Goal: Task Accomplishment & Management: Use online tool/utility

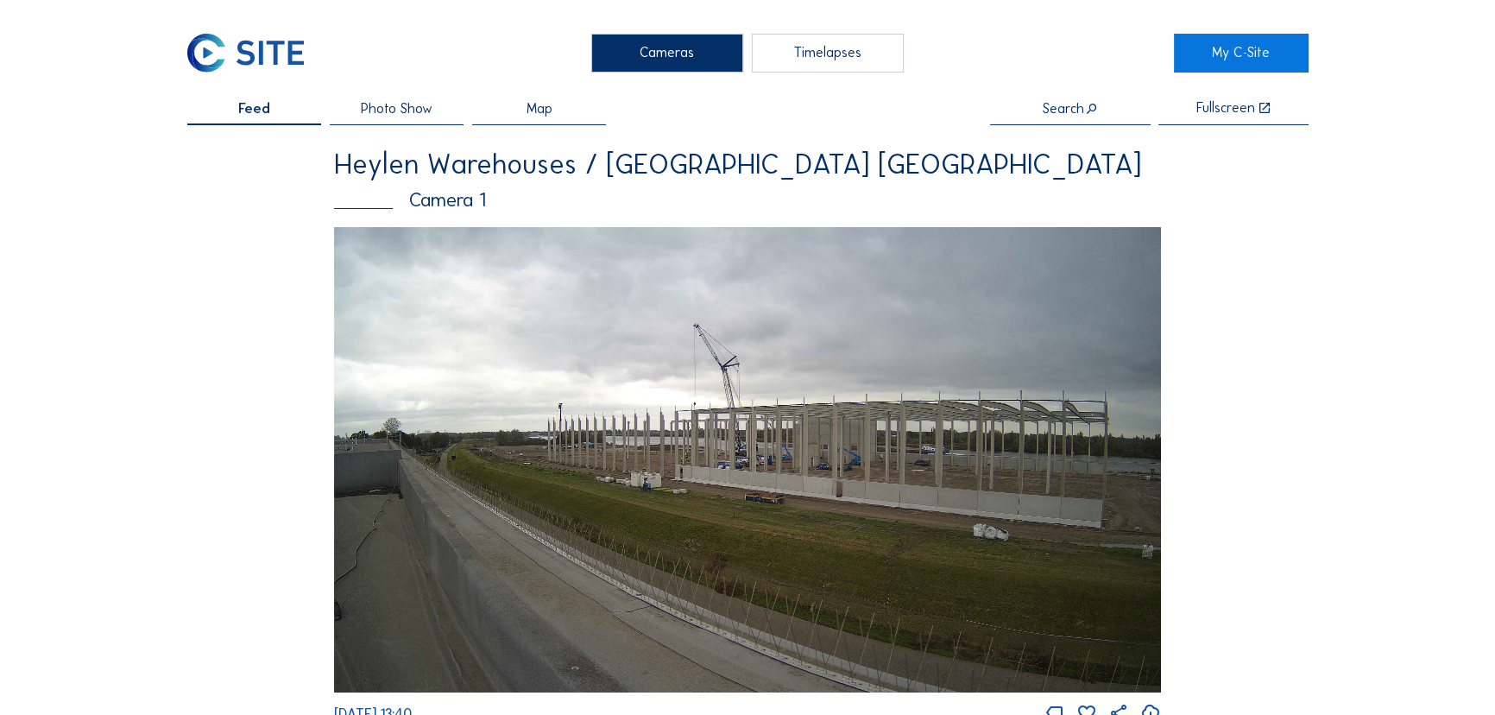
click at [833, 54] on div "Timelapses" at bounding box center [828, 54] width 153 height 40
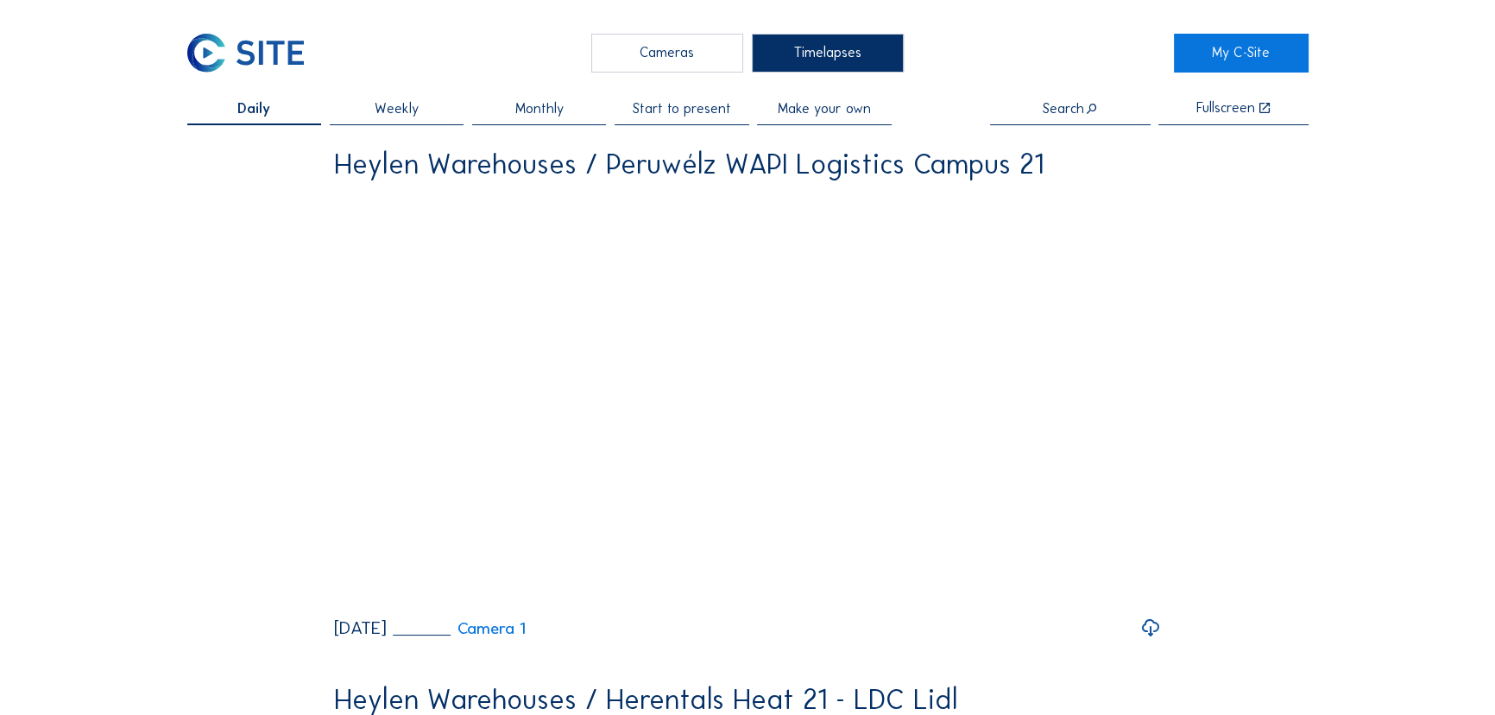
click at [697, 107] on span "Start to present" at bounding box center [682, 109] width 98 height 14
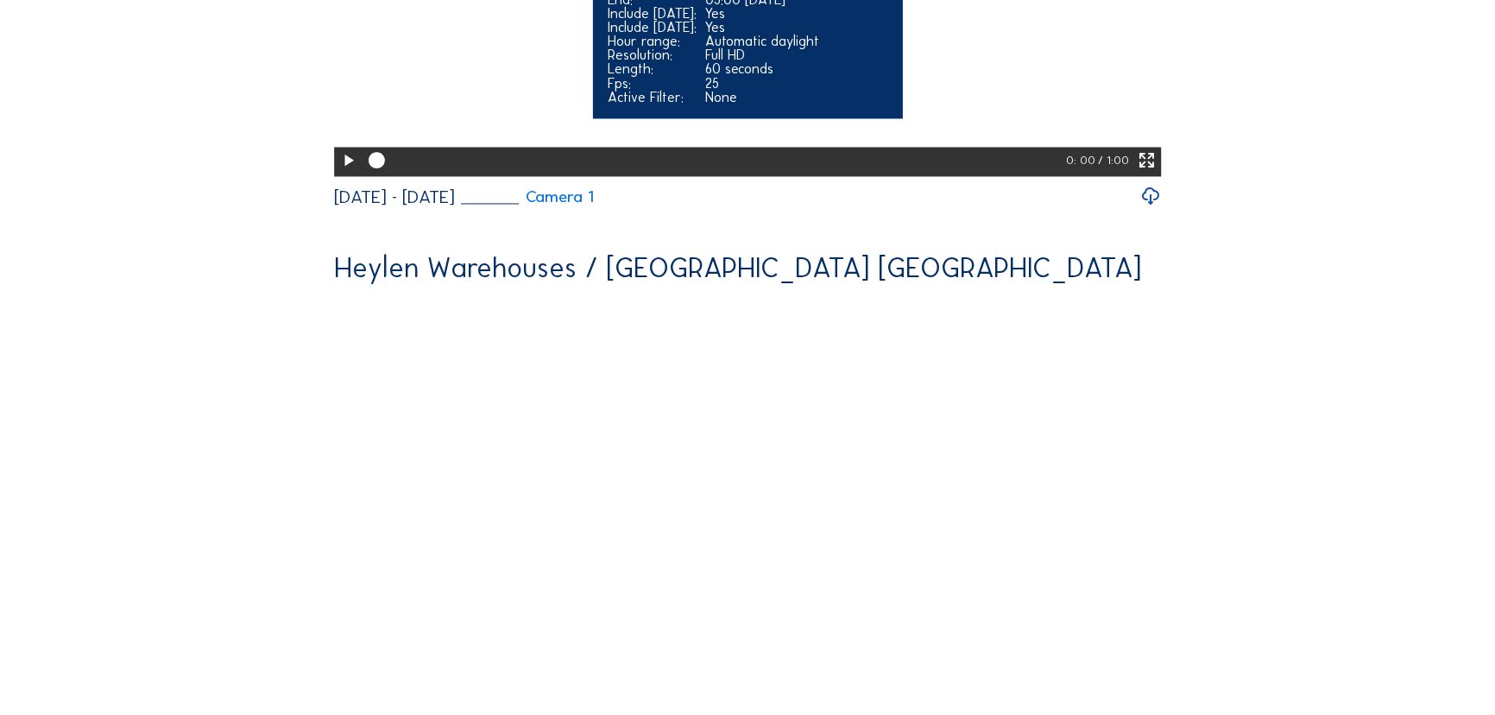
scroll to position [3687, 0]
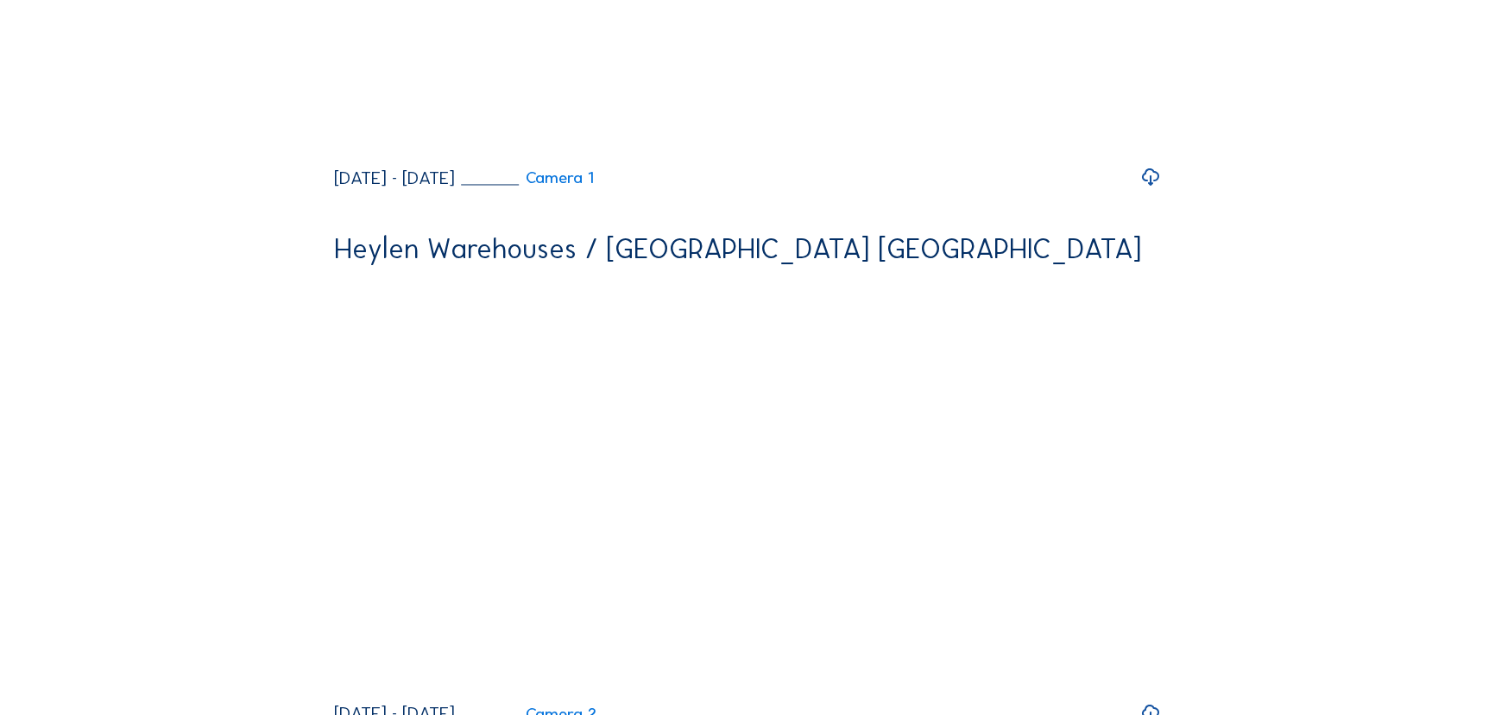
click at [1154, 190] on icon at bounding box center [1150, 177] width 21 height 25
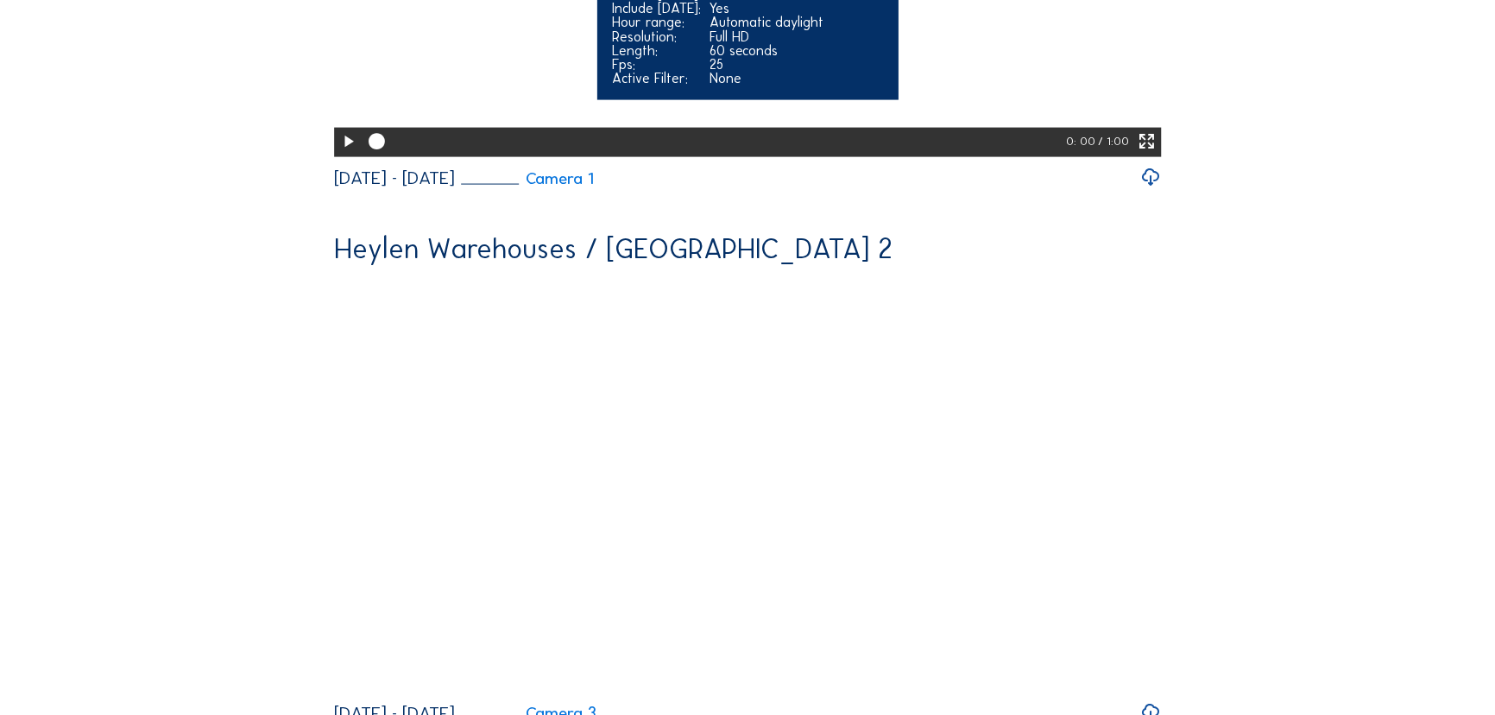
scroll to position [4783, 0]
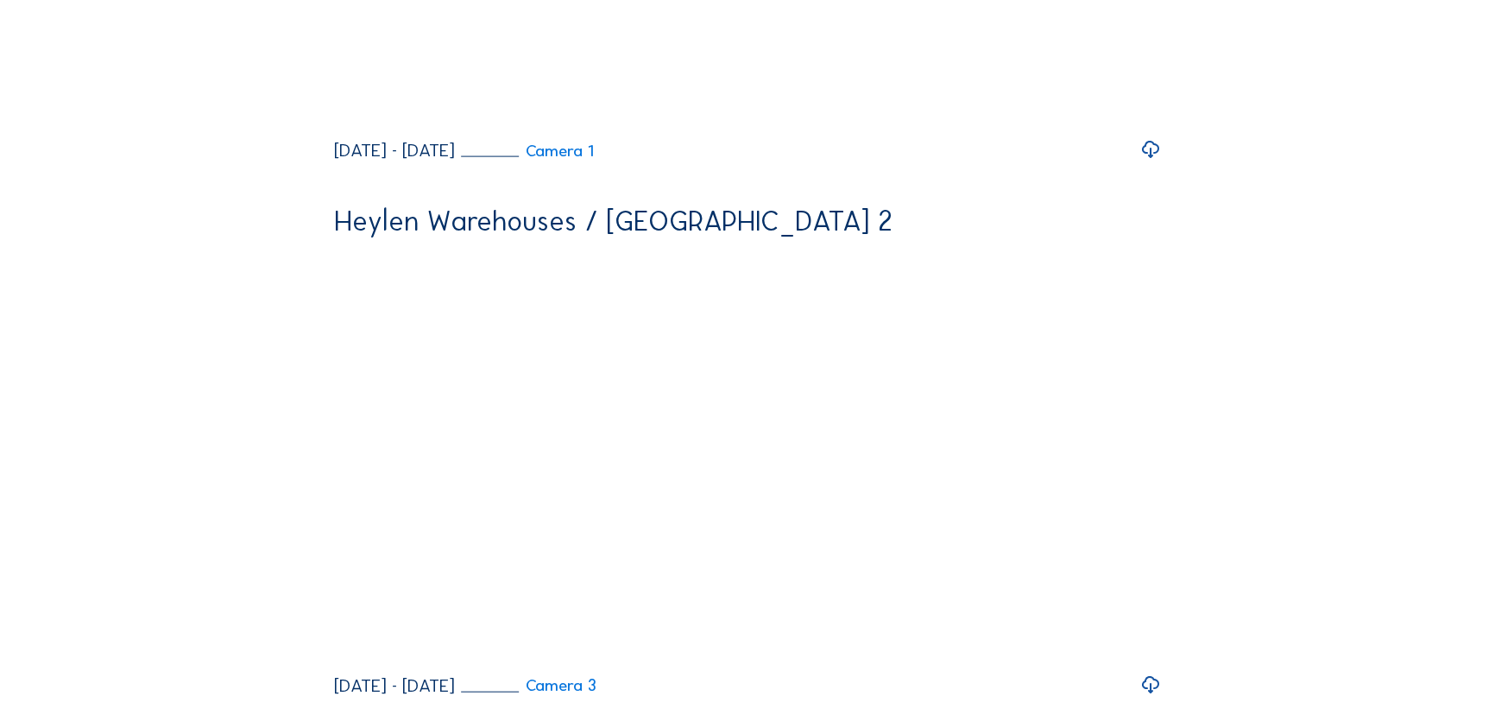
click at [1153, 162] on icon at bounding box center [1150, 149] width 21 height 25
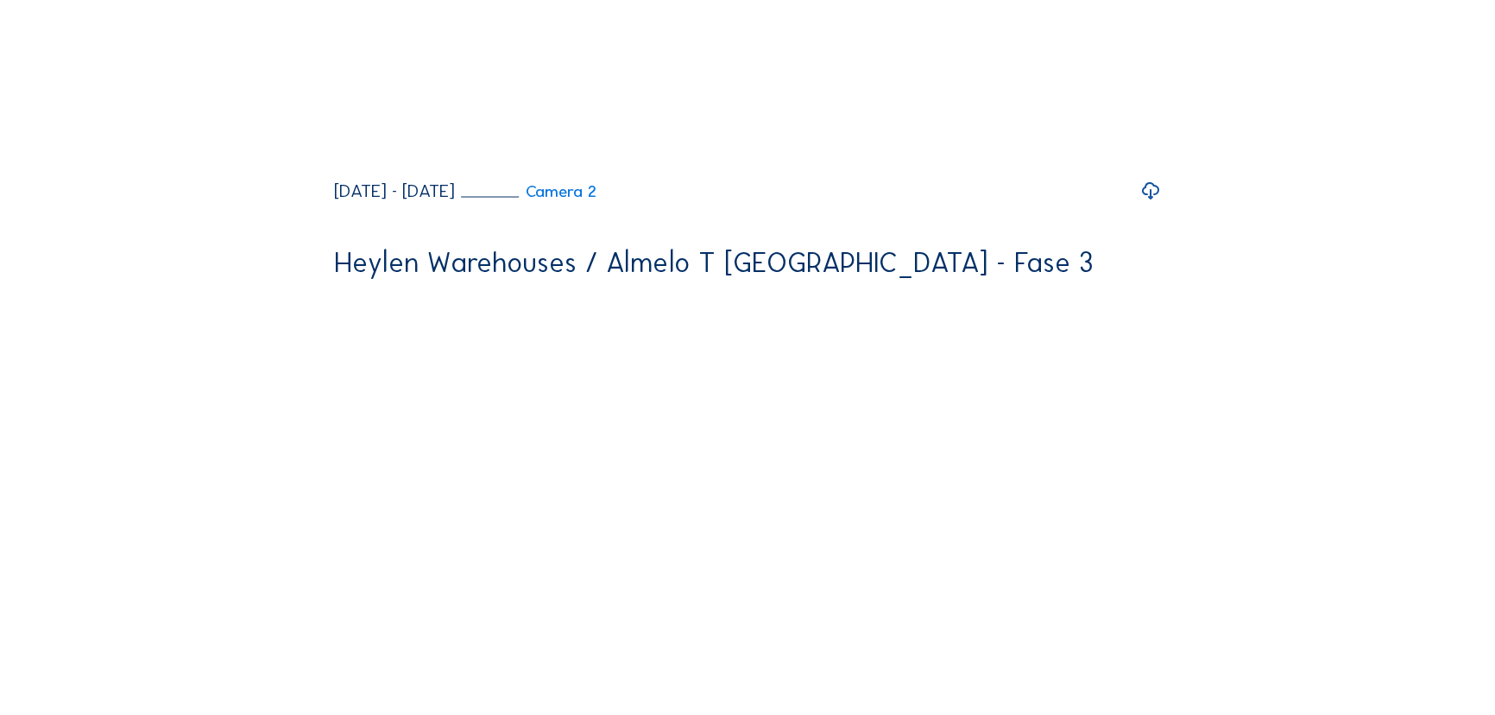
scroll to position [4313, 0]
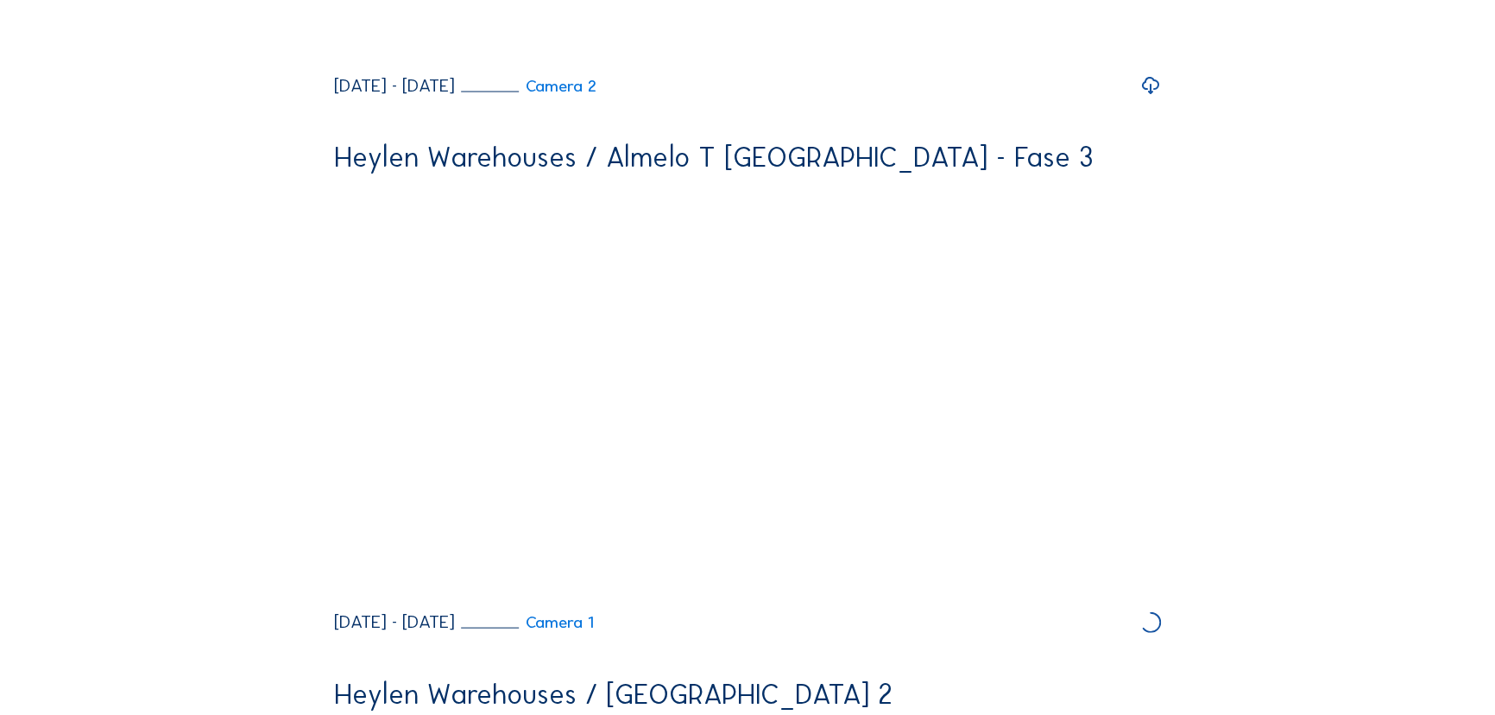
click at [1148, 98] on icon at bounding box center [1150, 85] width 21 height 25
click at [1156, 98] on icon at bounding box center [1150, 85] width 21 height 25
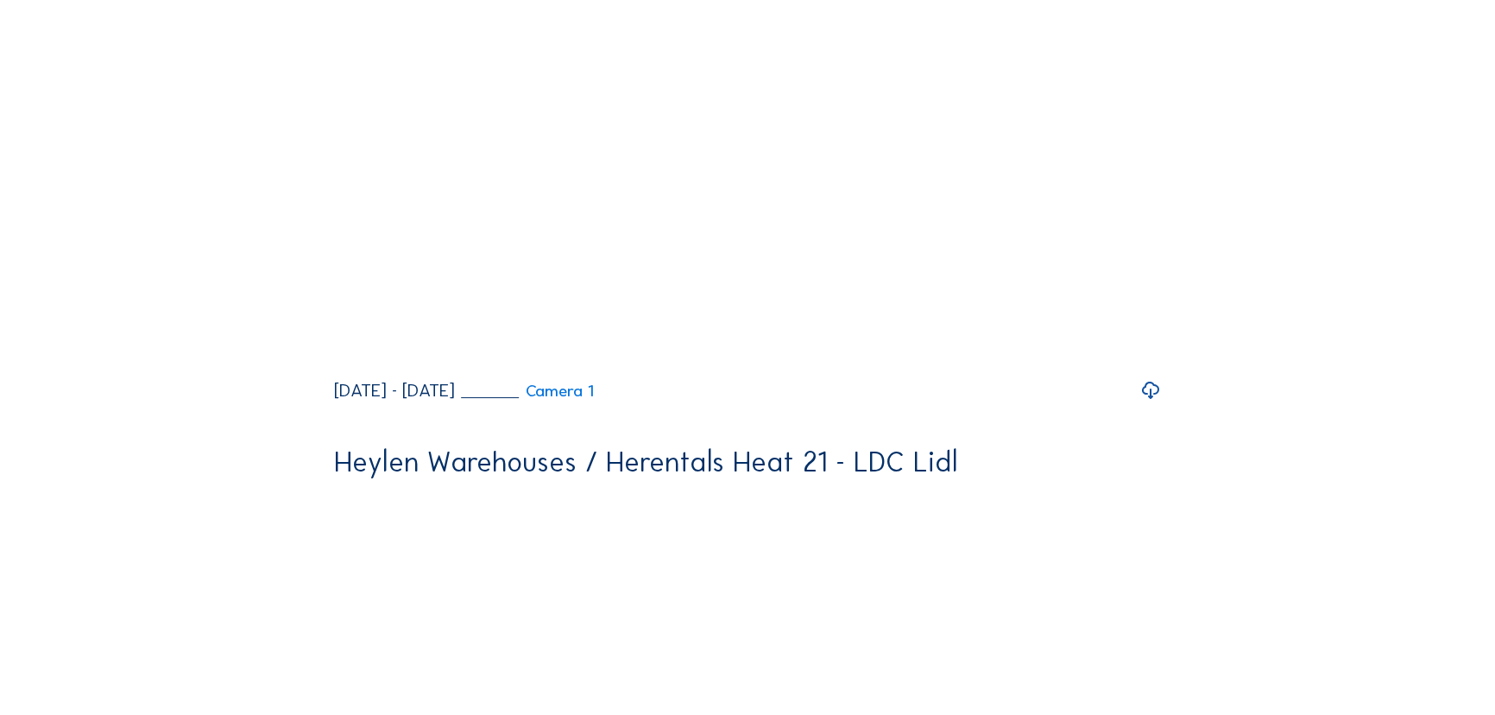
scroll to position [0, 0]
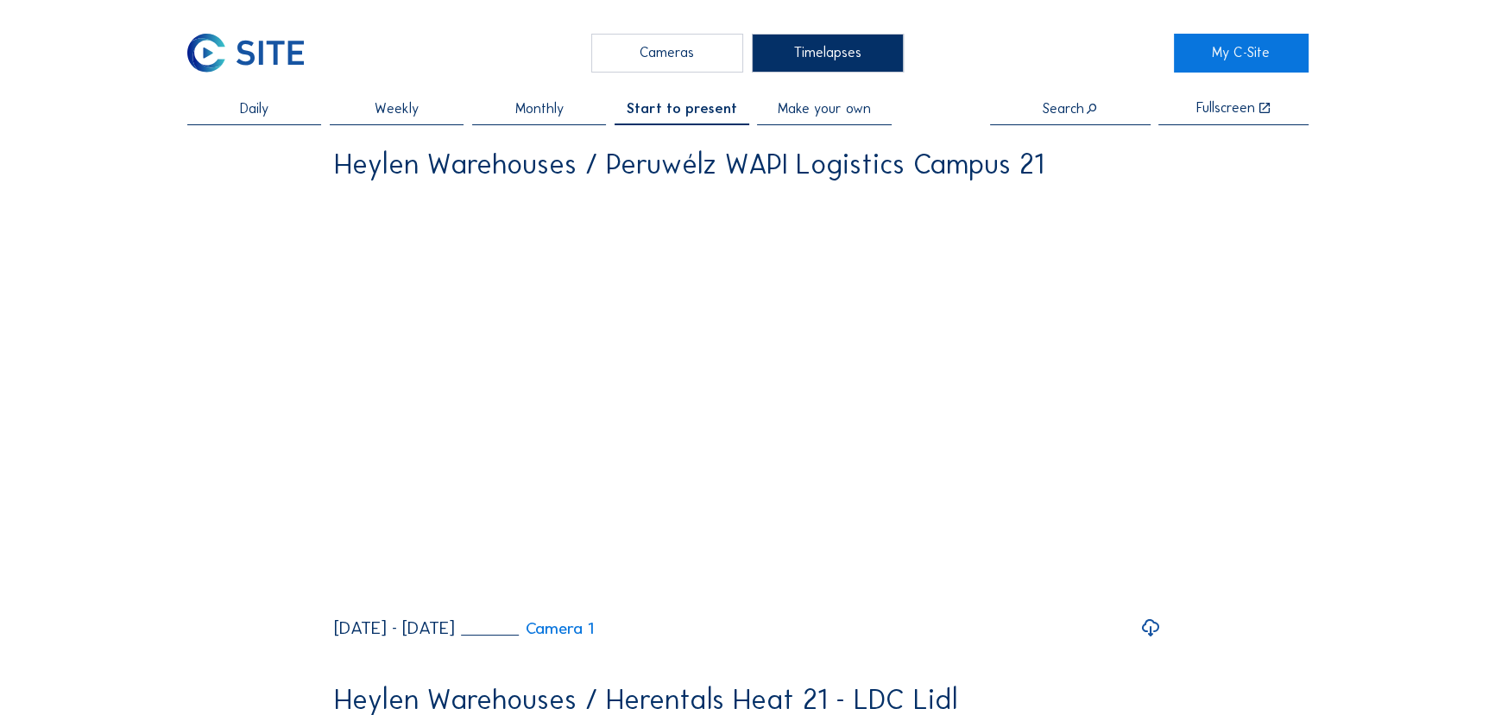
click at [826, 110] on span "Make your own" at bounding box center [824, 109] width 93 height 14
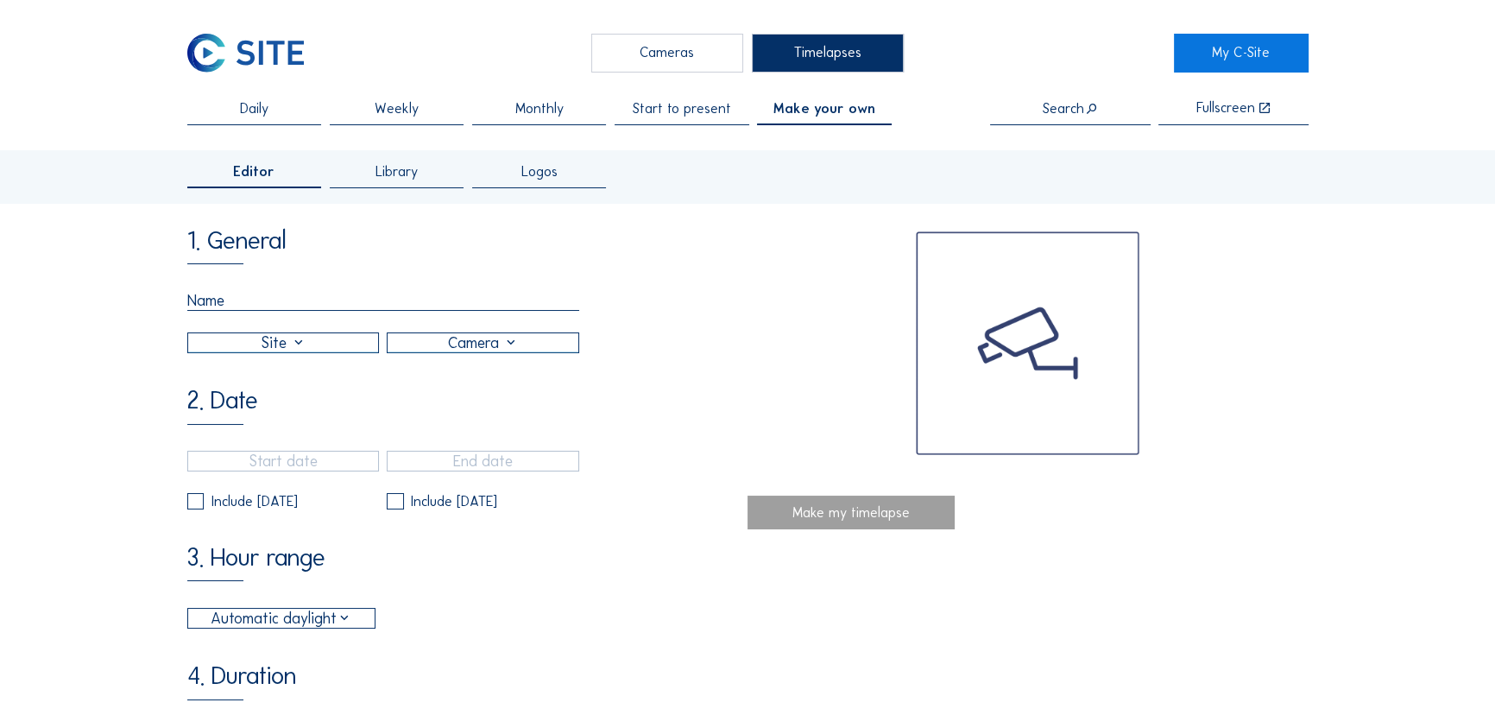
click at [289, 302] on input "text" at bounding box center [383, 301] width 393 height 20
drag, startPoint x: 249, startPoint y: 302, endPoint x: 182, endPoint y: 312, distance: 67.3
type input "StartWaterfrontCamera2"
click at [259, 348] on div at bounding box center [283, 342] width 191 height 19
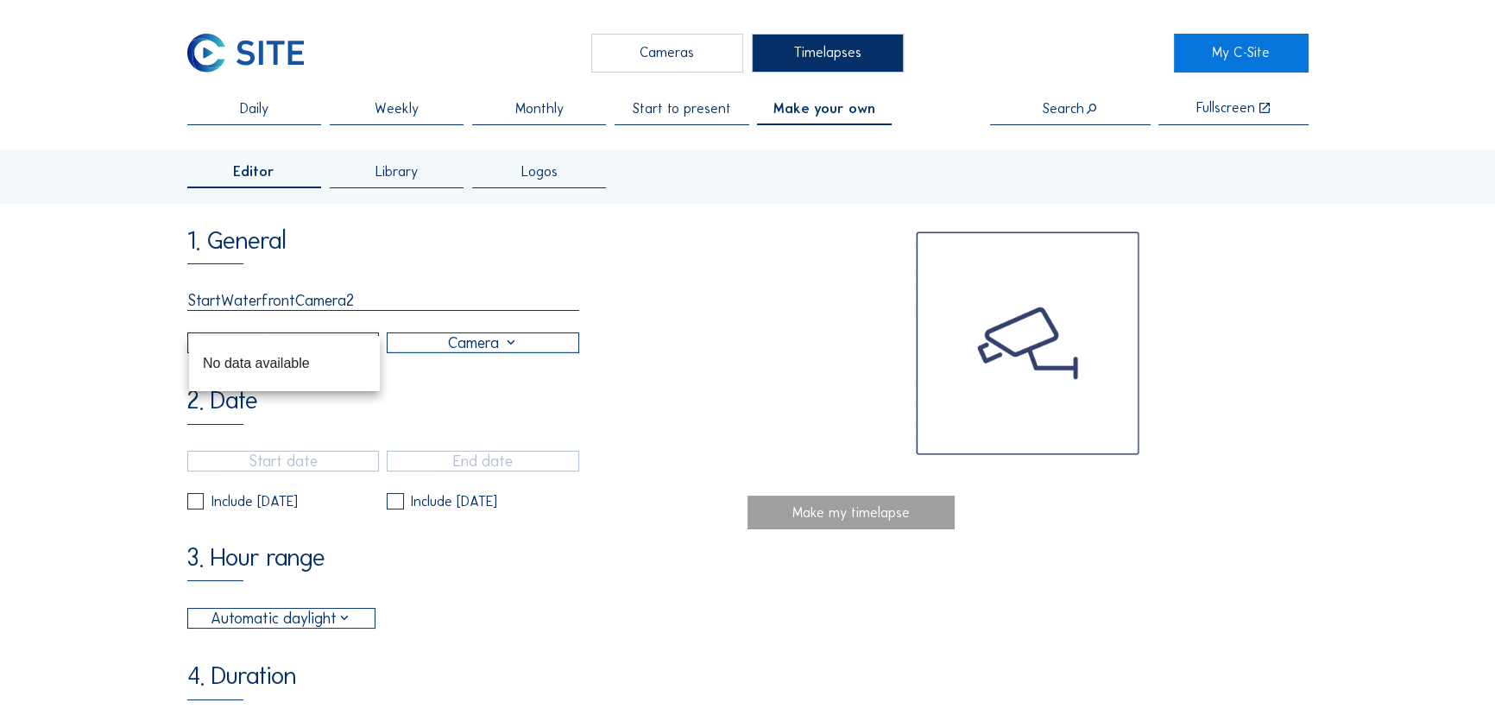
click at [408, 326] on div "StartWaterfrontCamera2" at bounding box center [383, 322] width 393 height 62
click at [457, 390] on div "1. General StartWaterfrontCamera2 2. Date Include Saturday Include Sunday 3. Ho…" at bounding box center [467, 674] width 561 height 891
click at [464, 360] on div "1. General StartWaterfrontCamera2 2. Date Include Saturday Include Sunday 3. Ho…" at bounding box center [467, 674] width 561 height 891
click at [466, 350] on div at bounding box center [482, 342] width 191 height 19
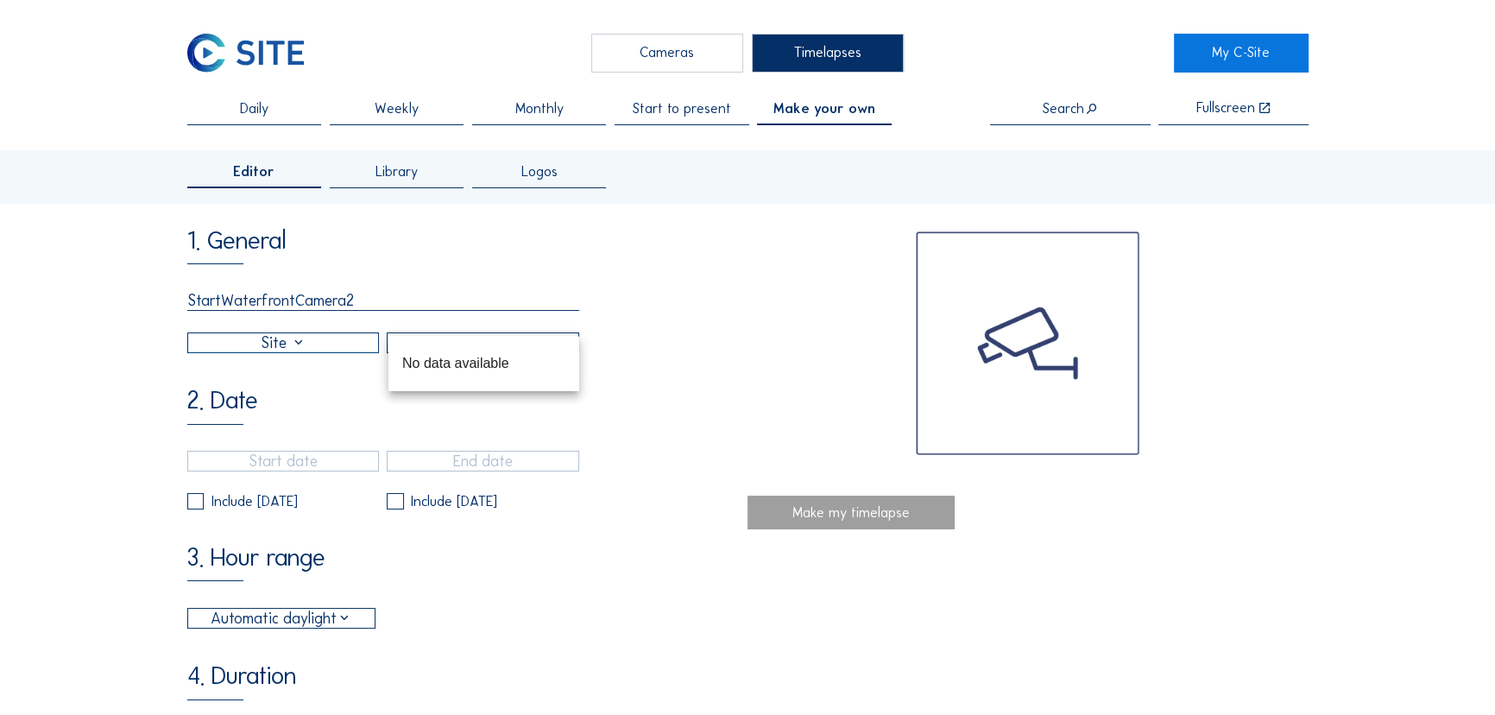
click at [681, 362] on div "1. General StartWaterfrontCamera2 2. Date Include Saturday Include Sunday 3. Ho…" at bounding box center [467, 674] width 561 height 891
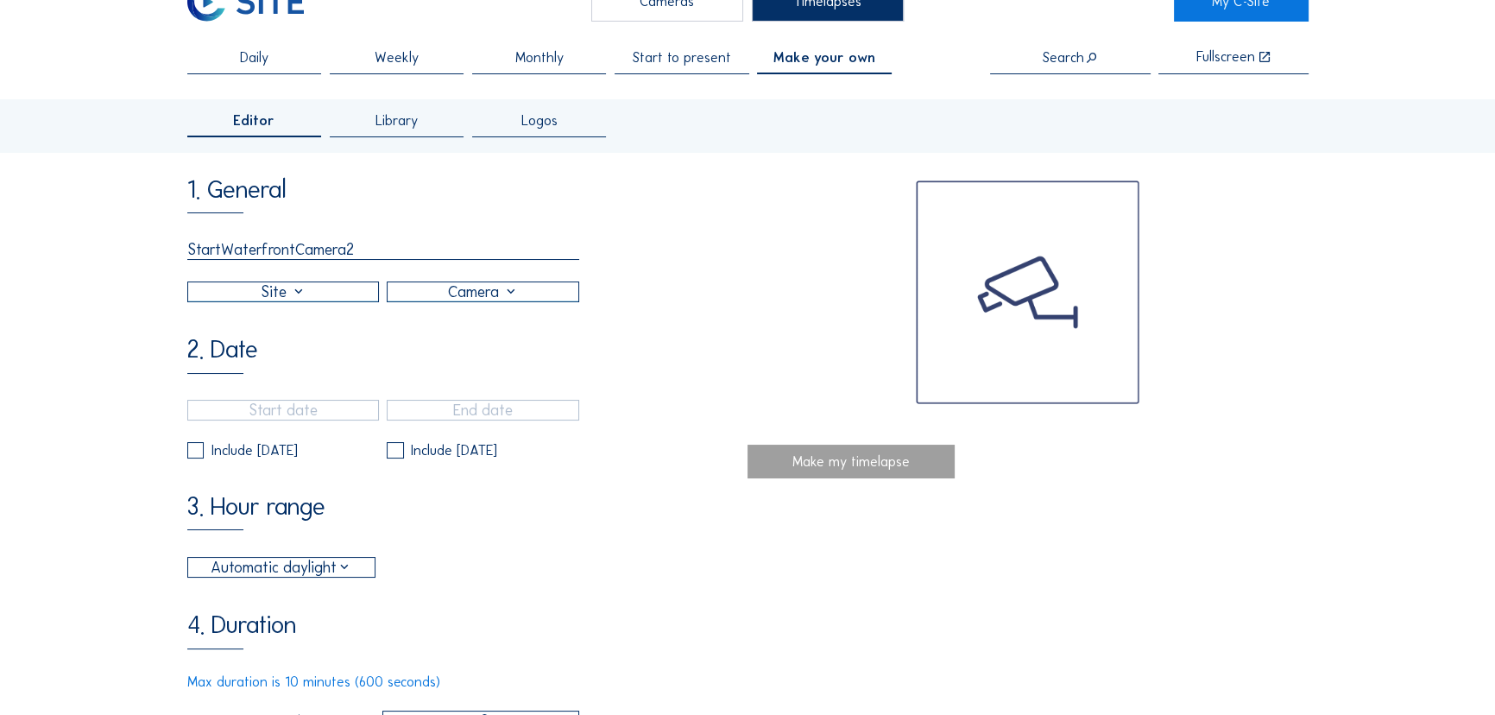
scroll to position [78, 0]
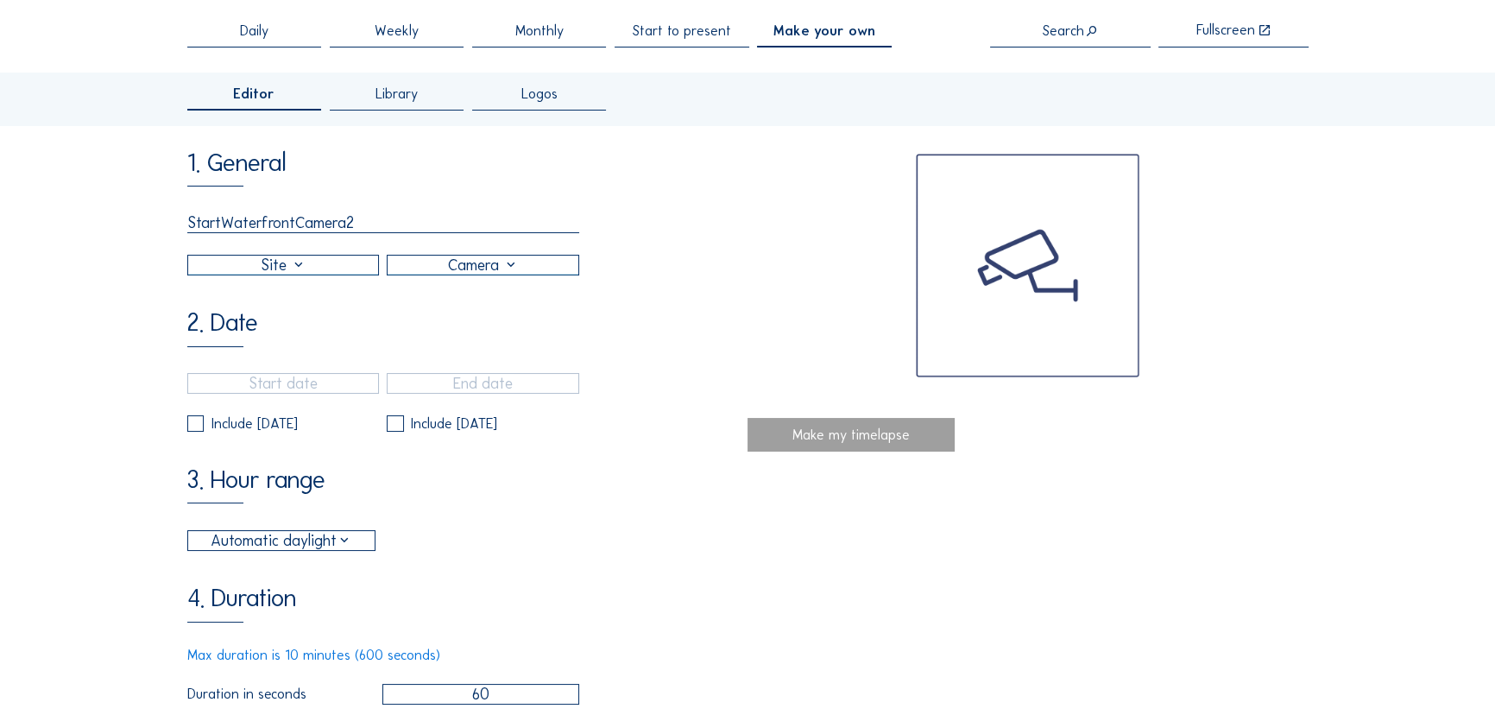
click at [191, 441] on div "1. General StartWaterfrontCamera2 2. Date Include Saturday Include Sunday 3. Ho…" at bounding box center [467, 596] width 561 height 891
click at [194, 431] on label at bounding box center [195, 423] width 16 height 16
click at [194, 429] on input "checkbox" at bounding box center [192, 423] width 11 height 11
checkbox input "true"
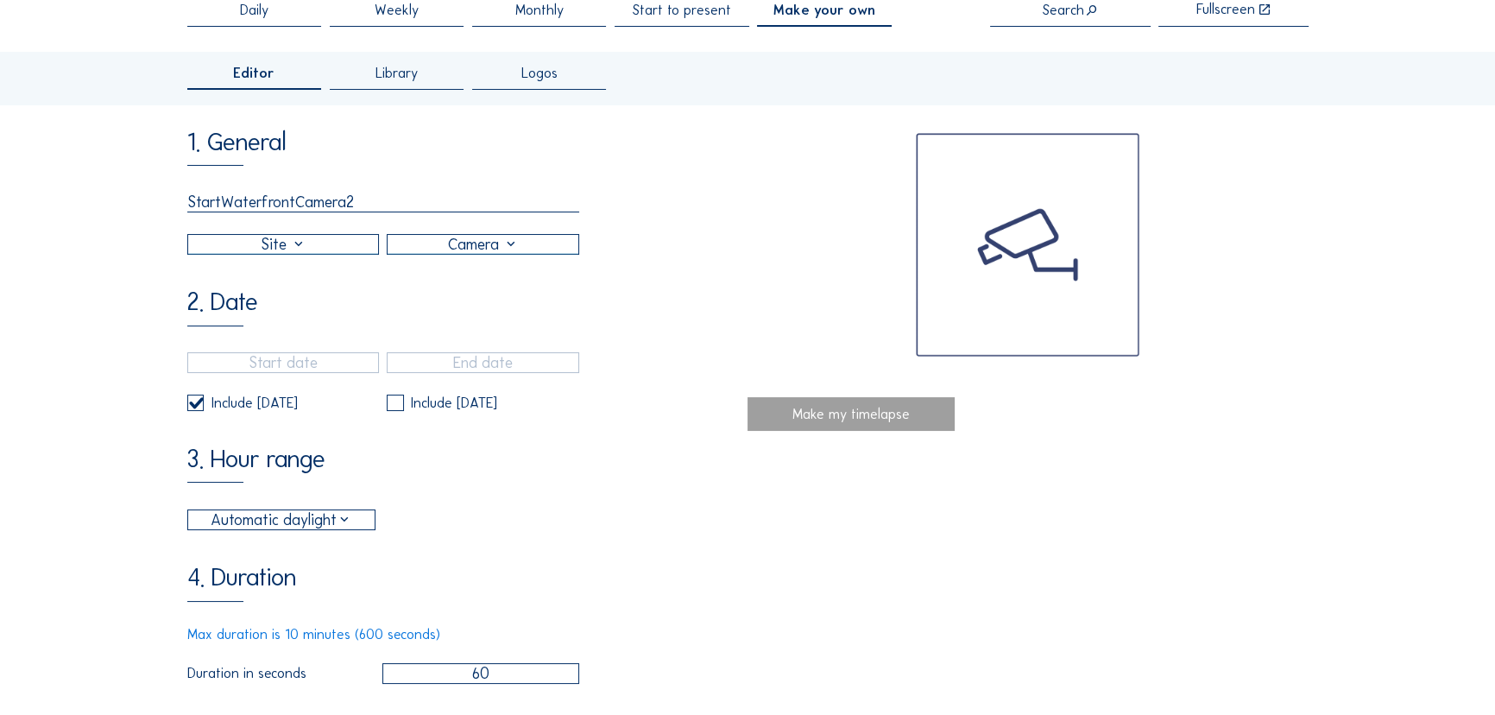
scroll to position [0, 0]
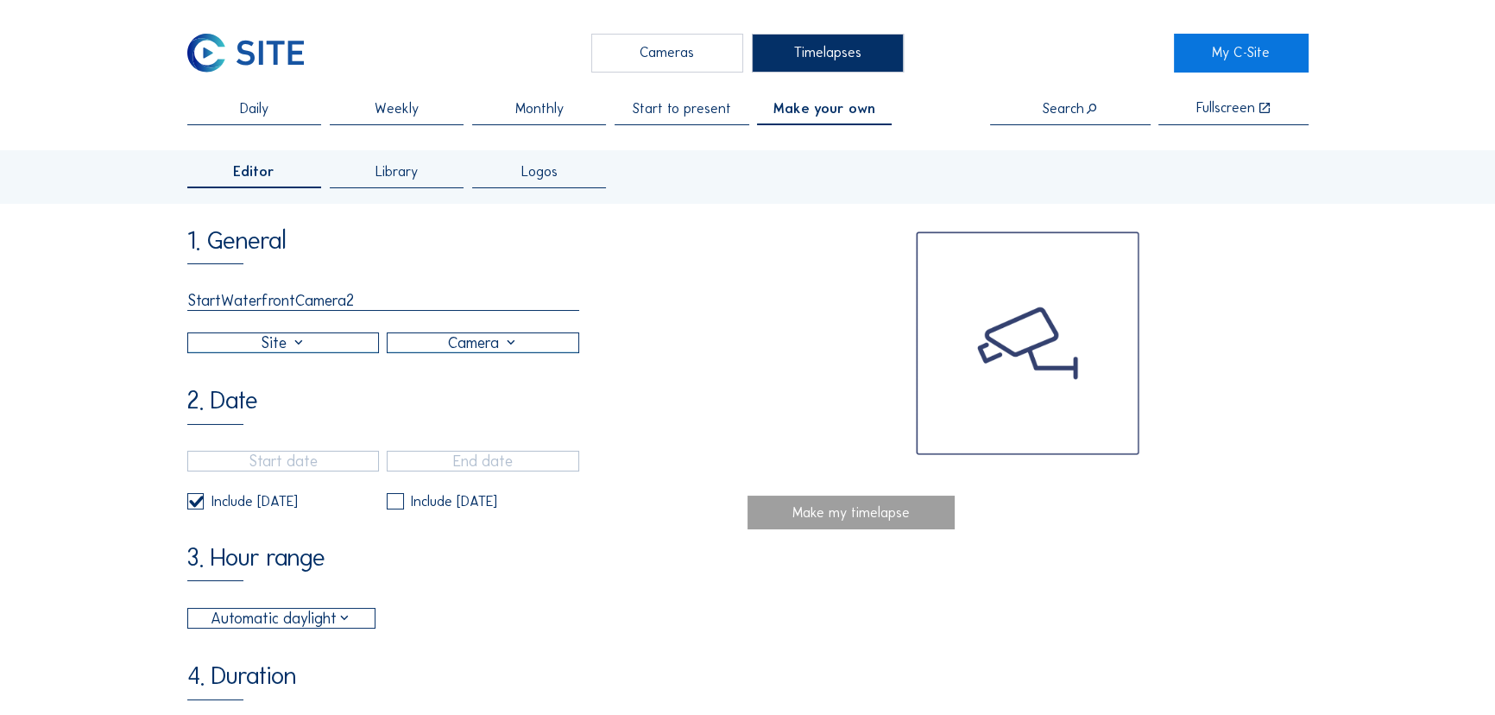
click at [318, 344] on div at bounding box center [283, 342] width 191 height 19
click at [390, 269] on div "1. General StartWaterfrontCamera2" at bounding box center [467, 291] width 561 height 124
click at [287, 335] on div at bounding box center [283, 342] width 192 height 21
click at [828, 106] on span "Make your own" at bounding box center [824, 109] width 102 height 14
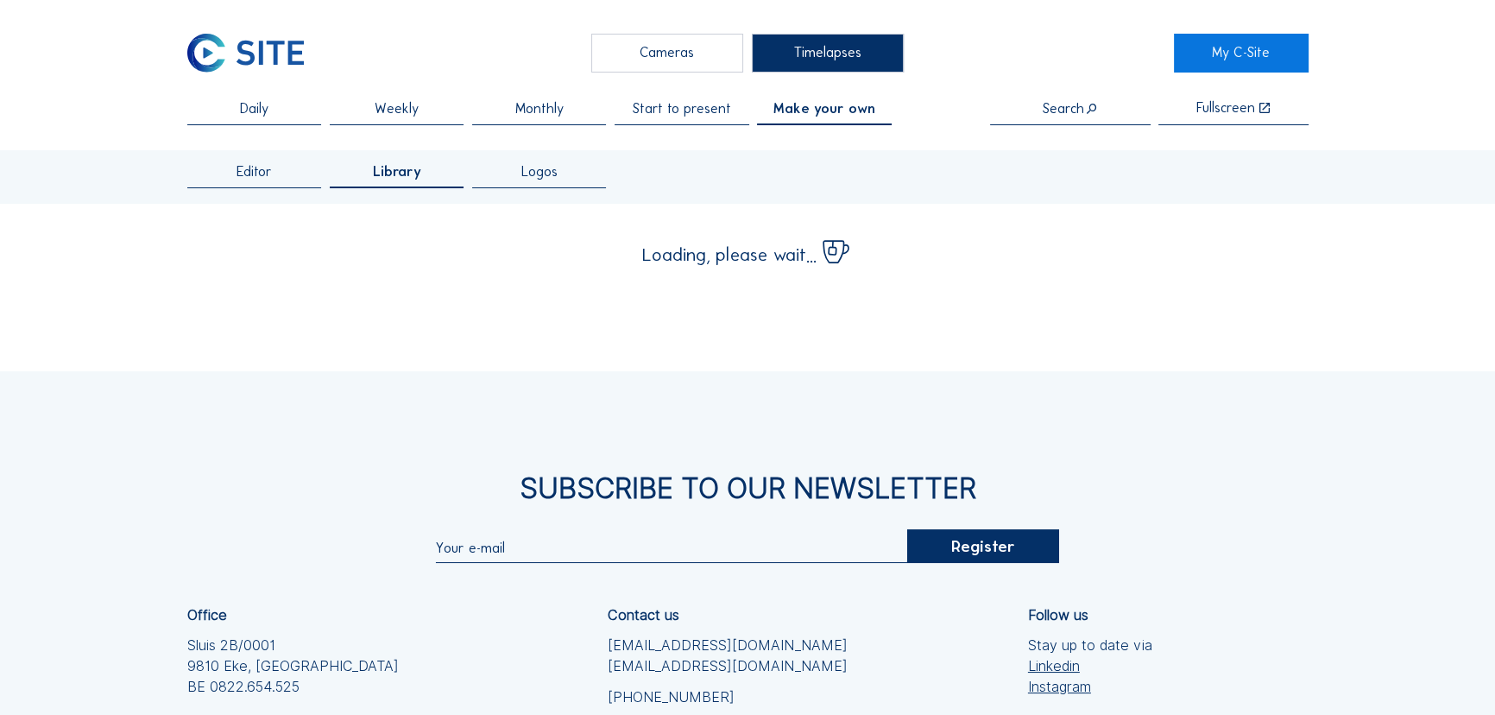
click at [695, 111] on span "Start to present" at bounding box center [682, 109] width 98 height 14
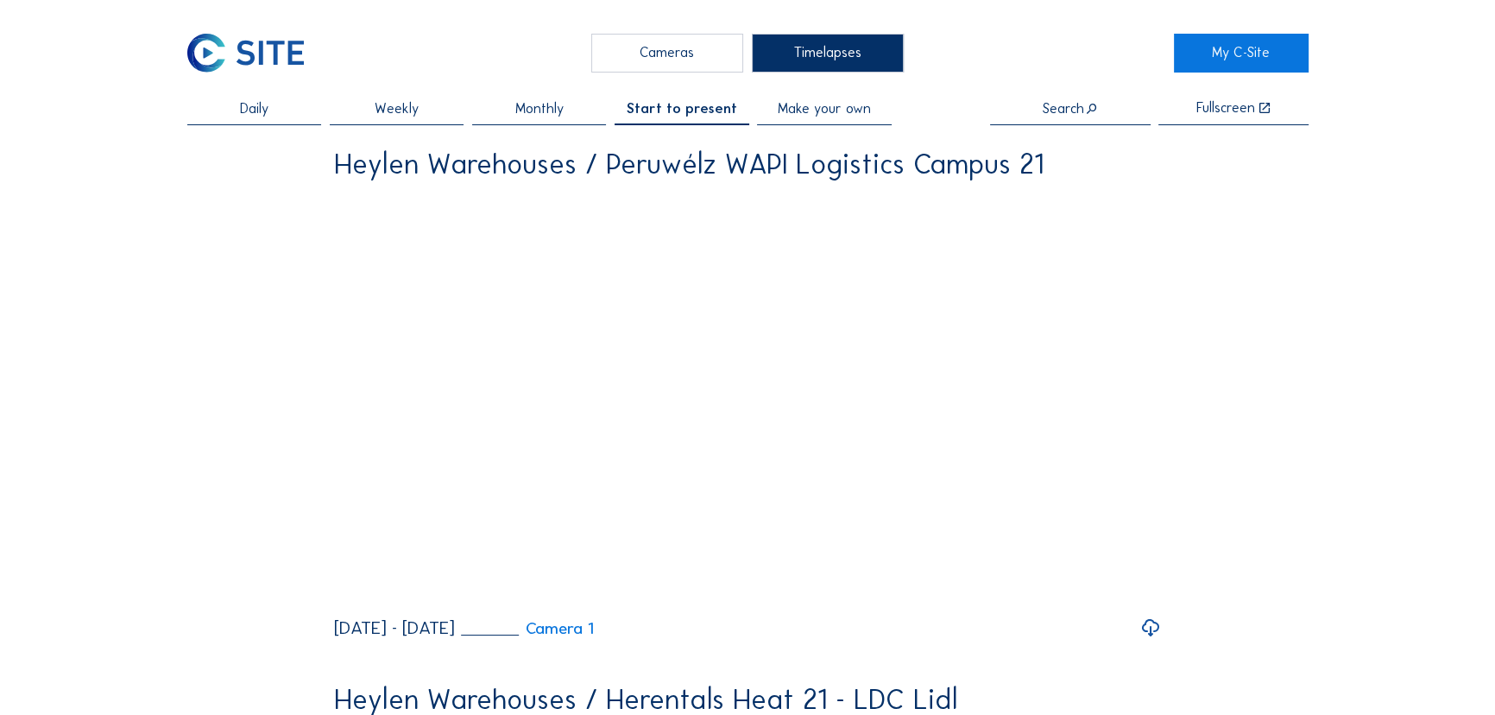
click at [820, 108] on span "Make your own" at bounding box center [824, 109] width 93 height 14
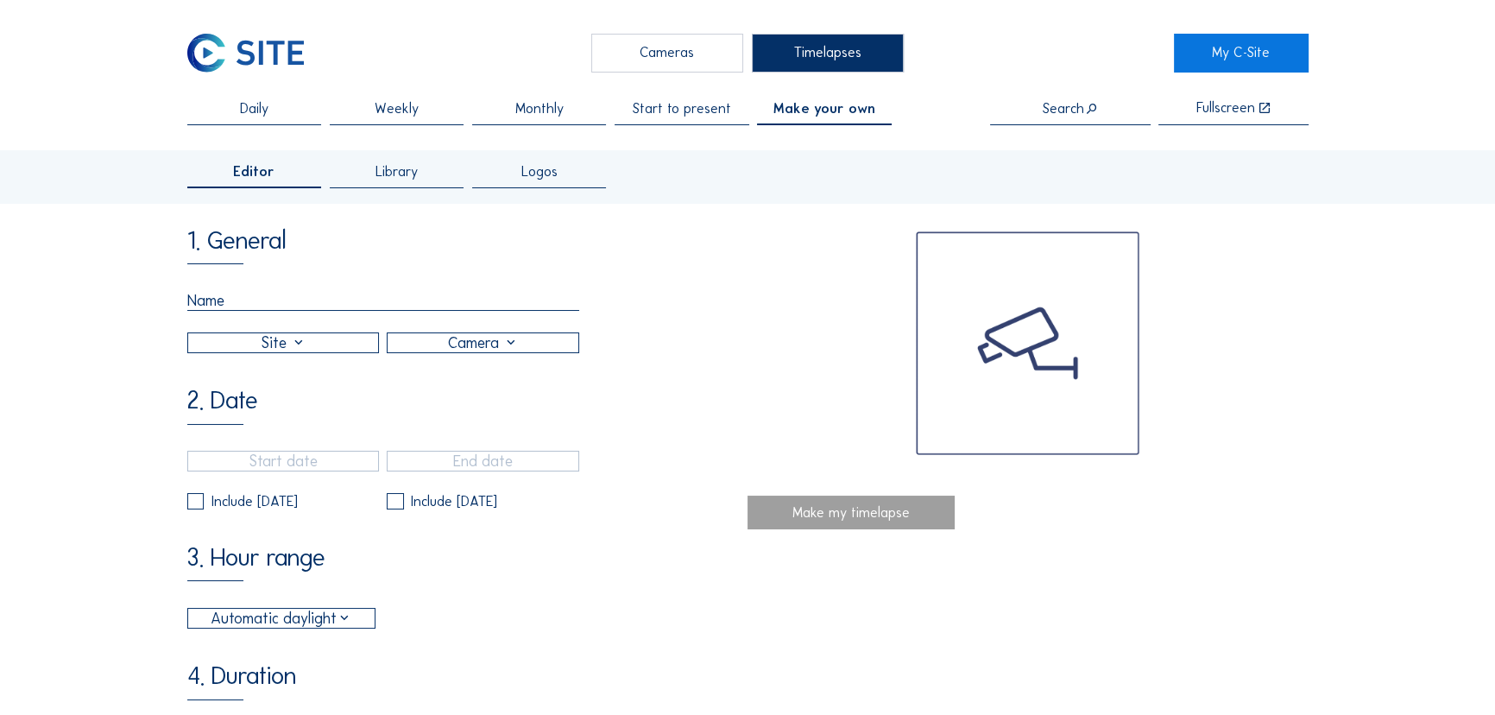
click at [308, 343] on div at bounding box center [283, 342] width 191 height 19
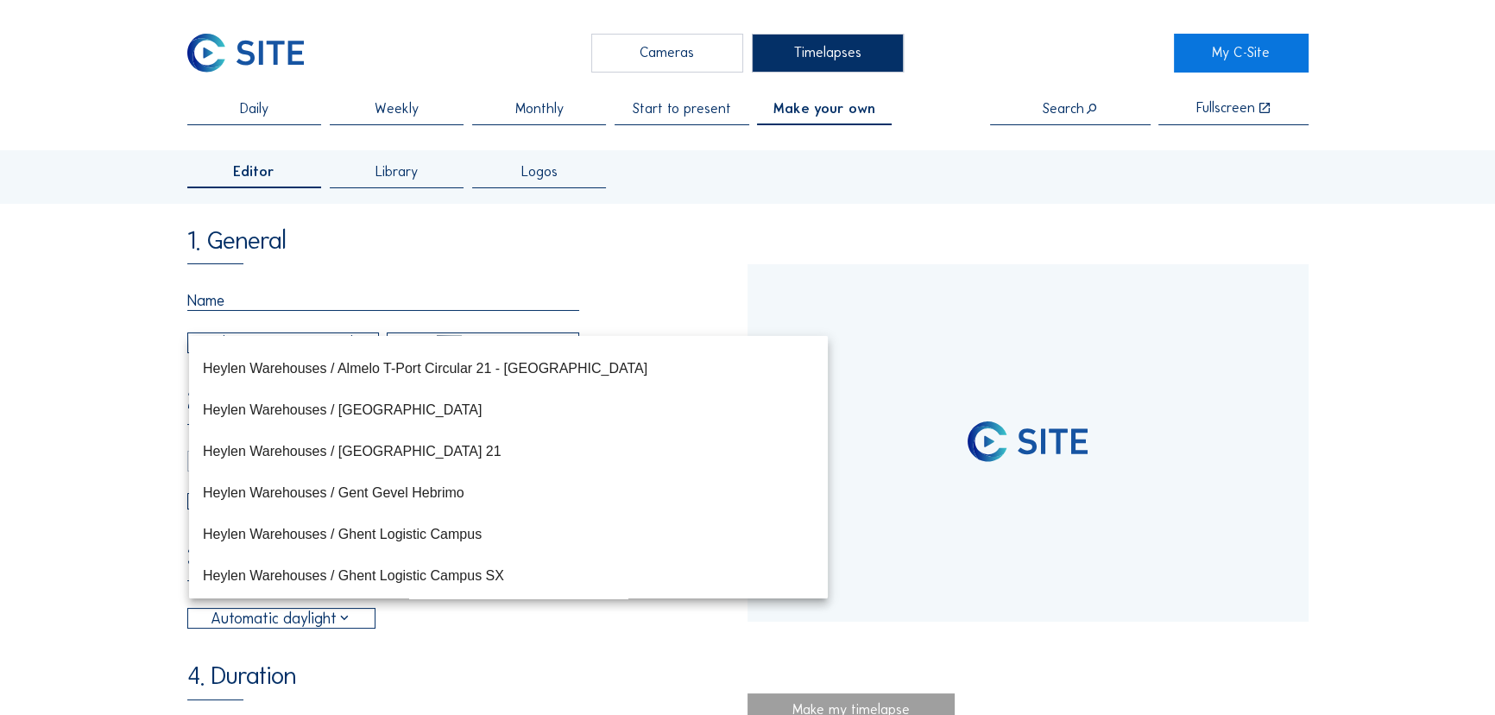
type input "19/07/2022 11:12"
type input "11/09/2023 14:35"
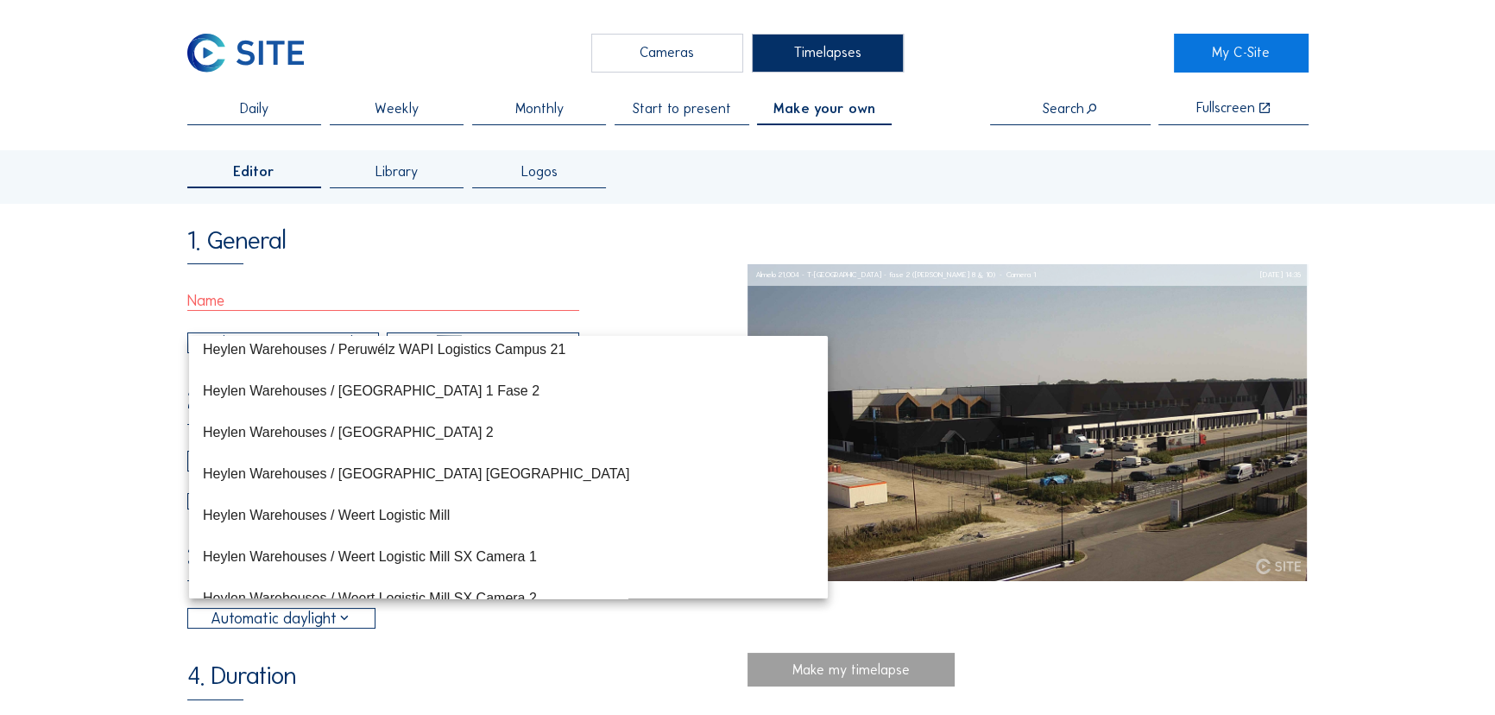
scroll to position [621, 0]
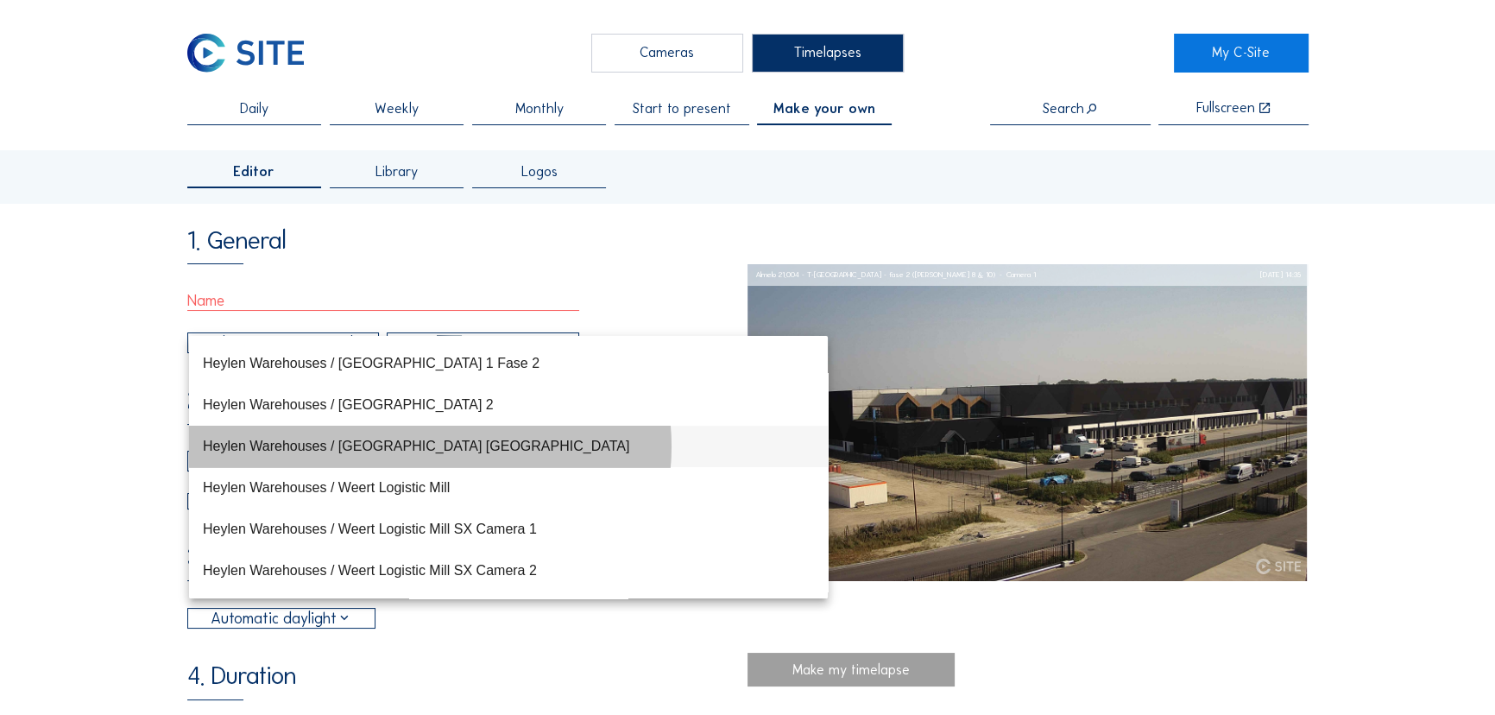
click at [351, 446] on div "Heylen Warehouses / Puttershoek Werf Waterfront" at bounding box center [508, 446] width 611 height 16
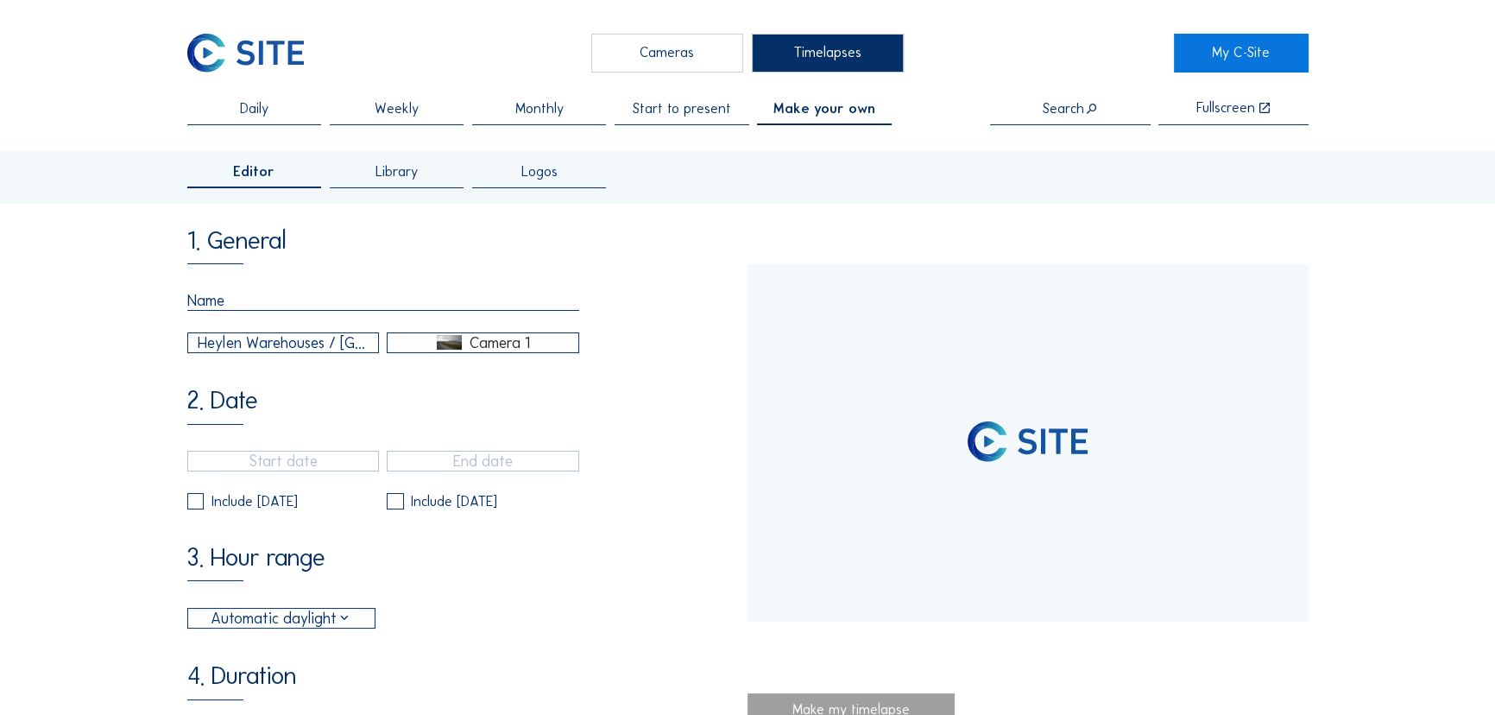
type input "07/10/2025 13:40"
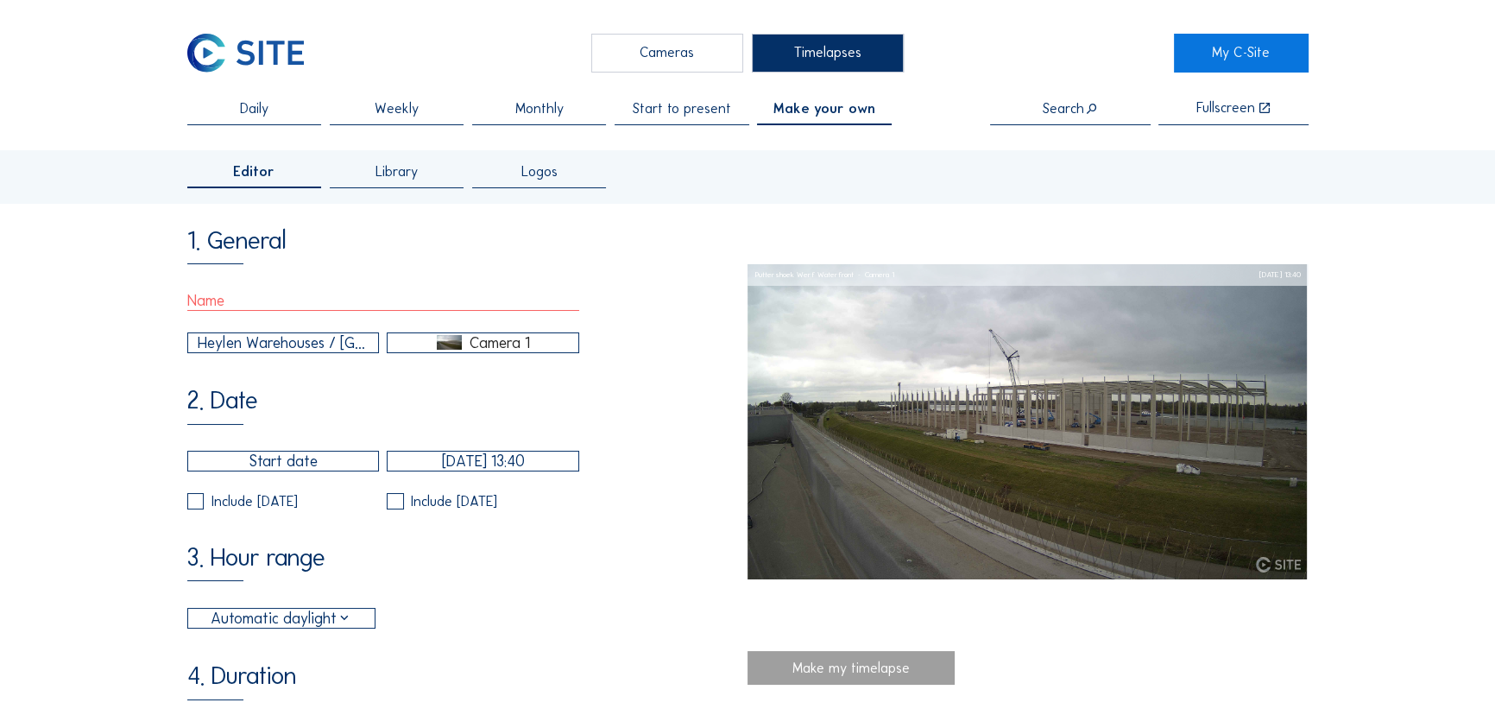
click at [463, 348] on div "Camera 1" at bounding box center [482, 343] width 191 height 16
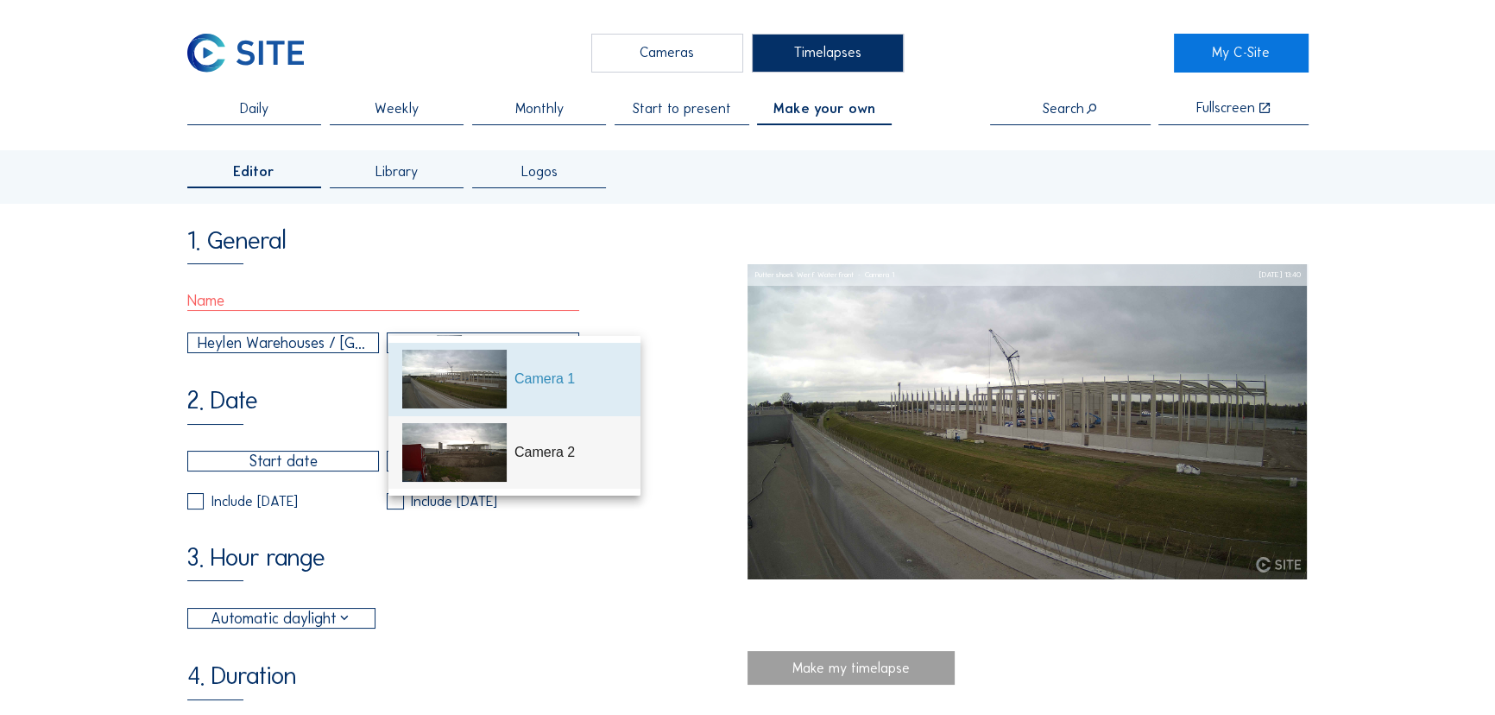
click at [489, 461] on img at bounding box center [454, 452] width 104 height 59
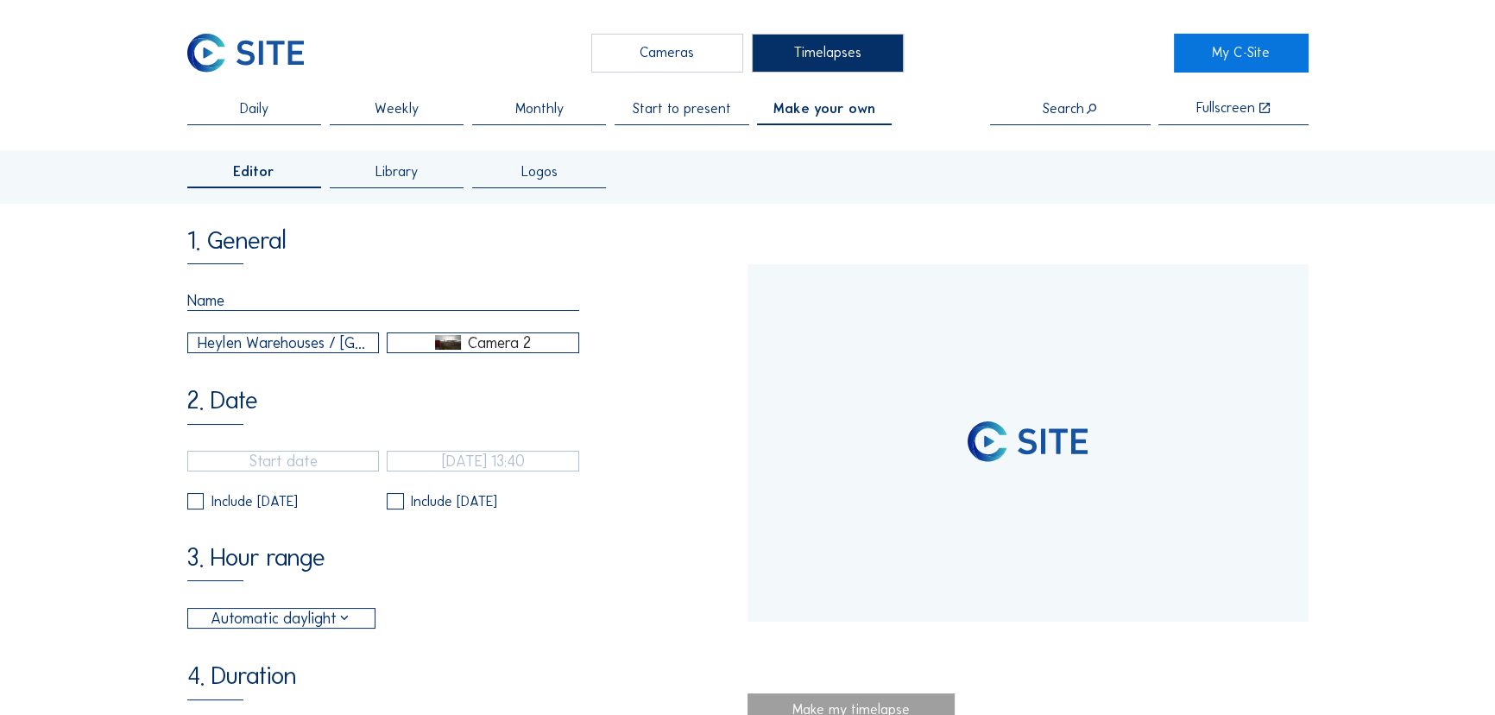
type input "10/06/2025 09:55"
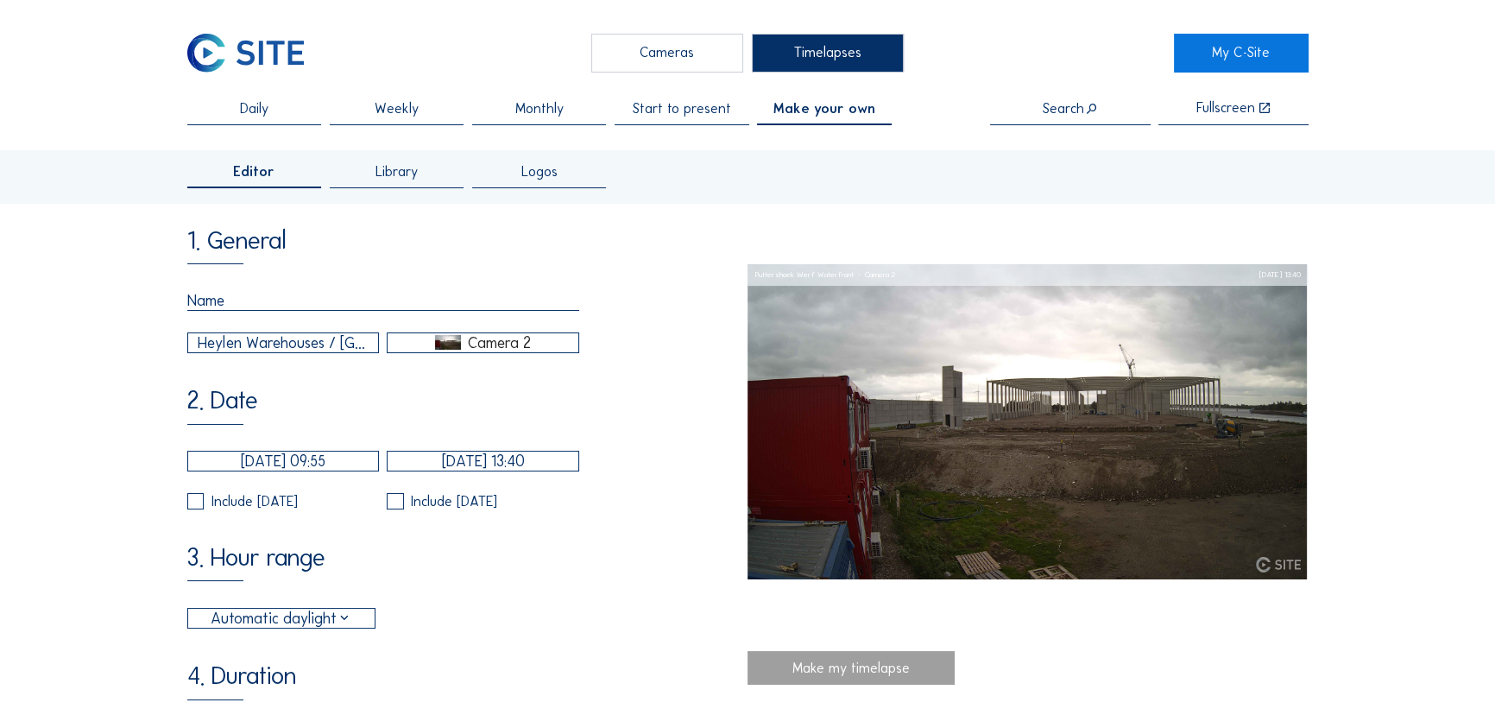
click at [311, 302] on input "text" at bounding box center [383, 301] width 393 height 20
type input "StartWaterfrontCamera2"
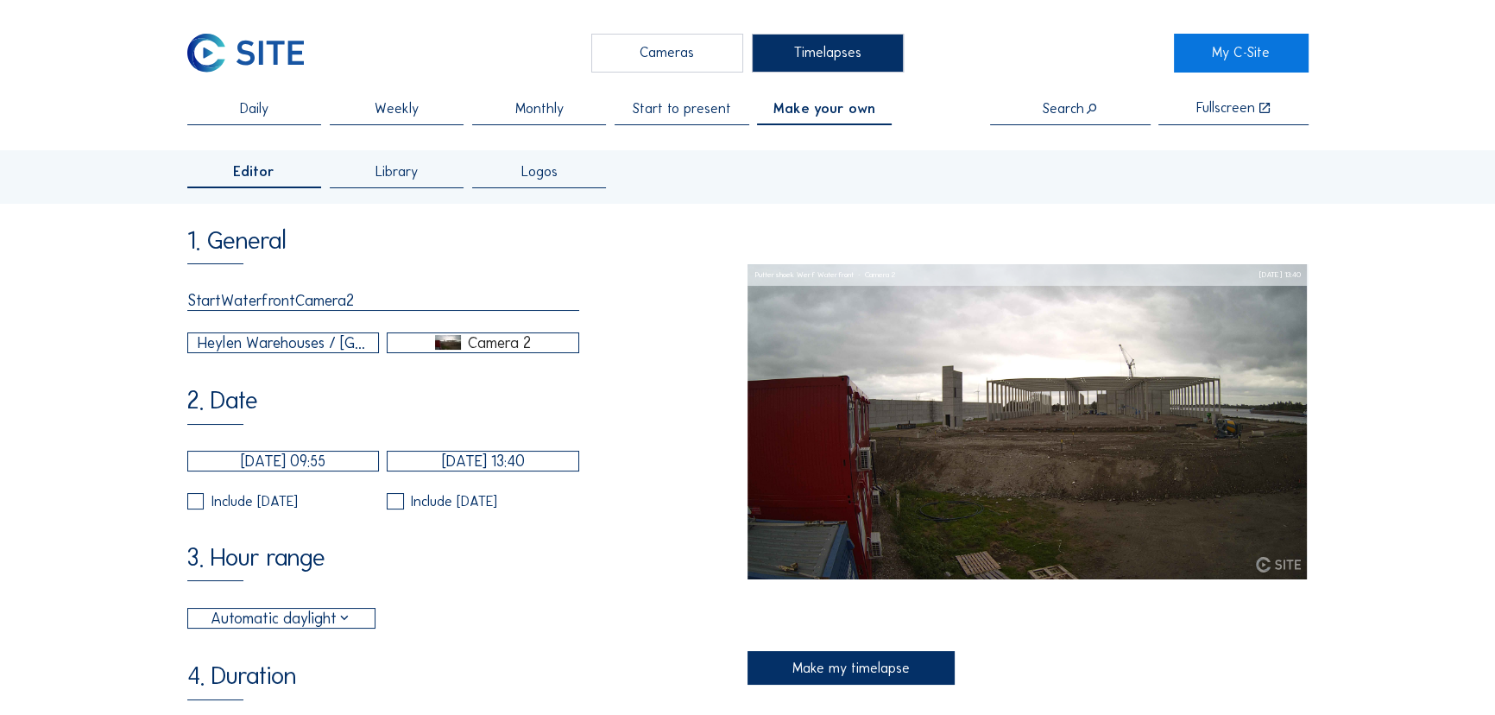
click at [312, 392] on div "1. General StartWaterfrontCamera2 Heylen Warehouses / Puttershoek Werf Waterfro…" at bounding box center [467, 674] width 561 height 891
click at [203, 509] on label at bounding box center [195, 501] width 16 height 16
click at [198, 507] on input "checkbox" at bounding box center [192, 500] width 11 height 11
checkbox input "true"
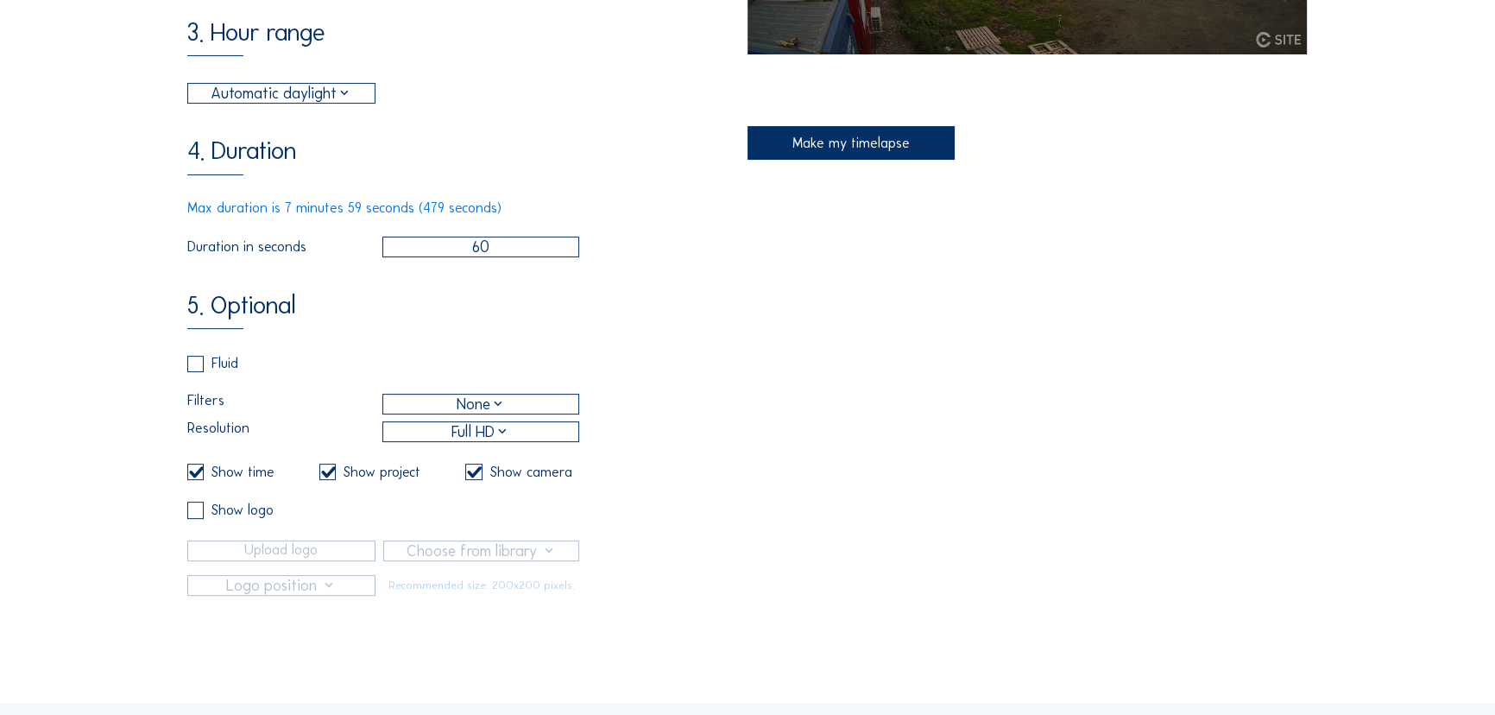
scroll to position [549, 0]
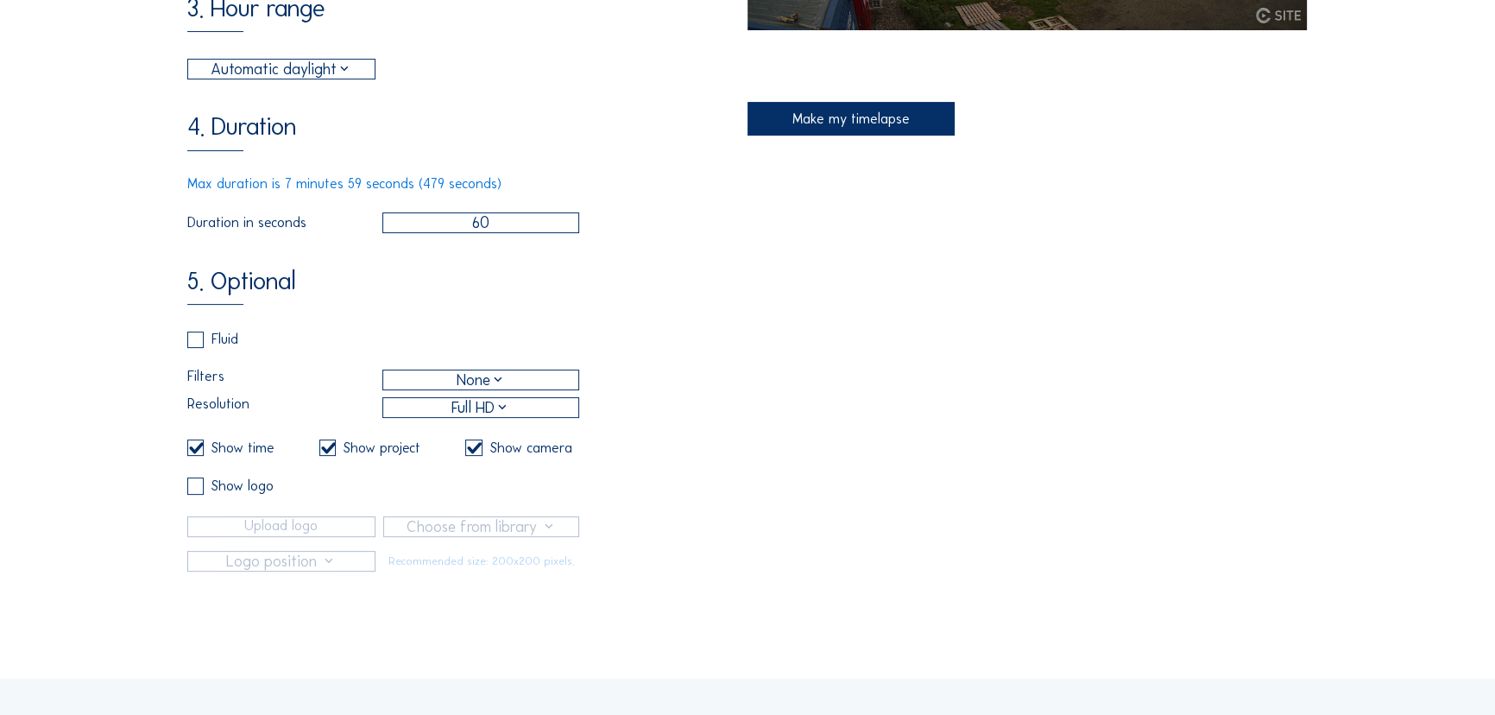
click at [440, 417] on div "Full HD" at bounding box center [480, 407] width 195 height 19
click at [459, 340] on div "5. Optional Fluid Filters None Resolution Full HD Show time Show project Show c…" at bounding box center [467, 420] width 561 height 302
click at [475, 453] on input "checkbox" at bounding box center [470, 447] width 11 height 11
checkbox input "false"
click at [331, 453] on input "checkbox" at bounding box center [324, 447] width 11 height 11
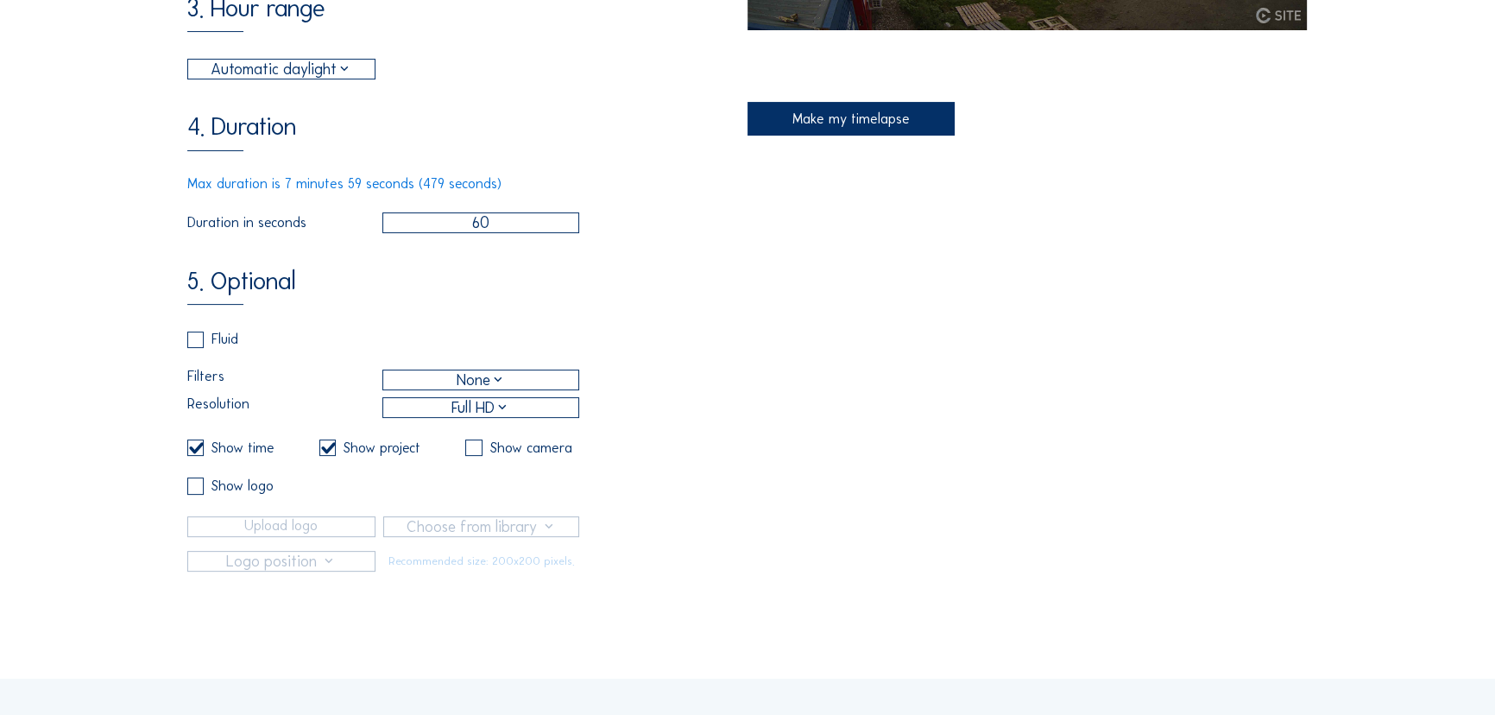
checkbox input "false"
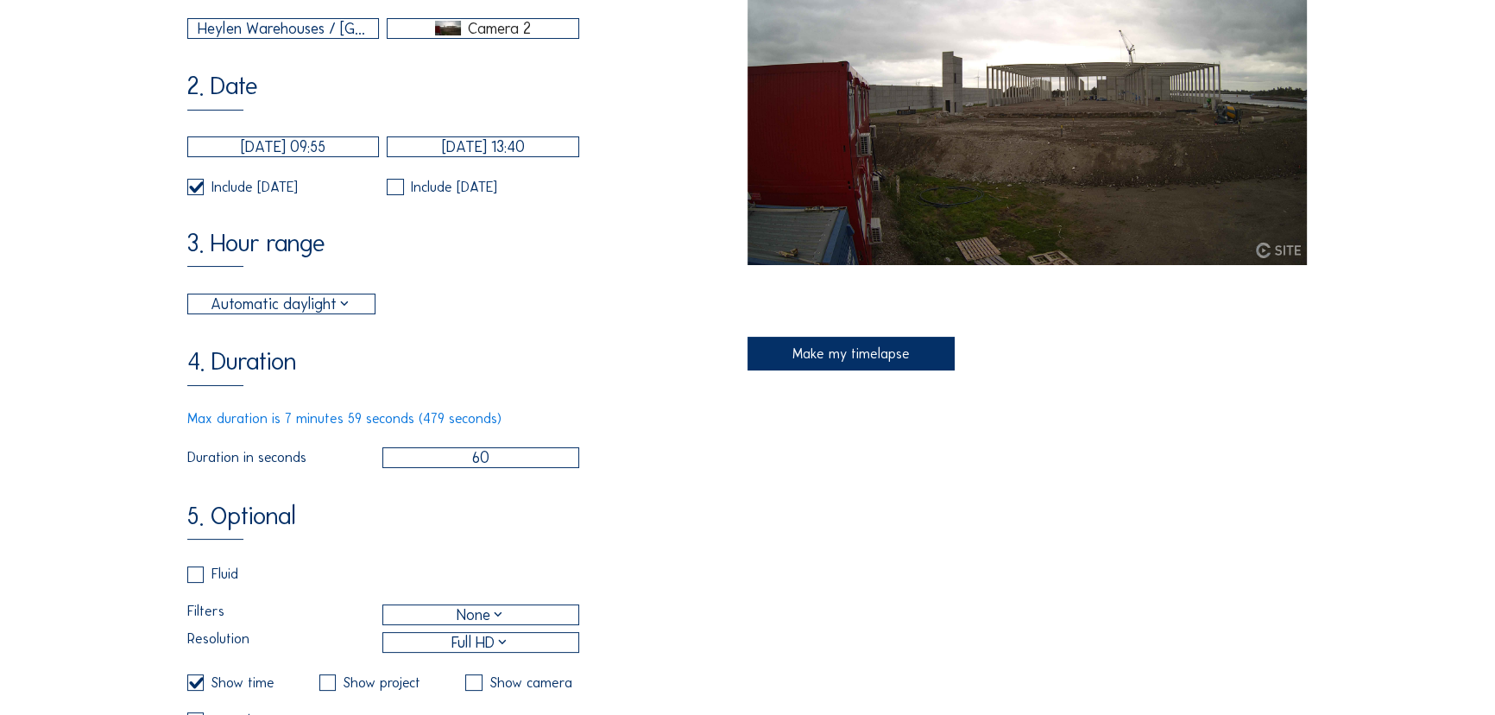
scroll to position [313, 0]
click at [837, 351] on div "Make my timelapse" at bounding box center [850, 354] width 207 height 34
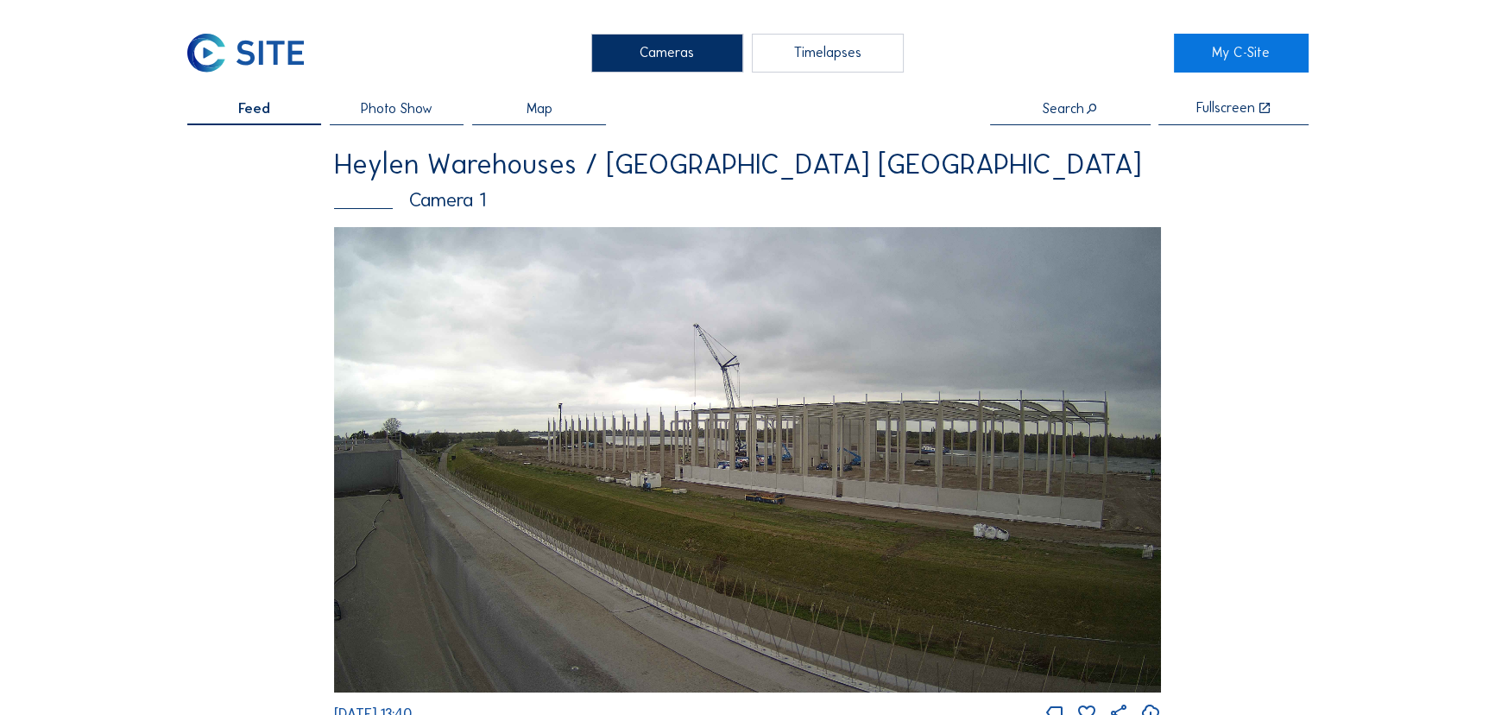
click at [803, 60] on div "Timelapses" at bounding box center [828, 54] width 153 height 40
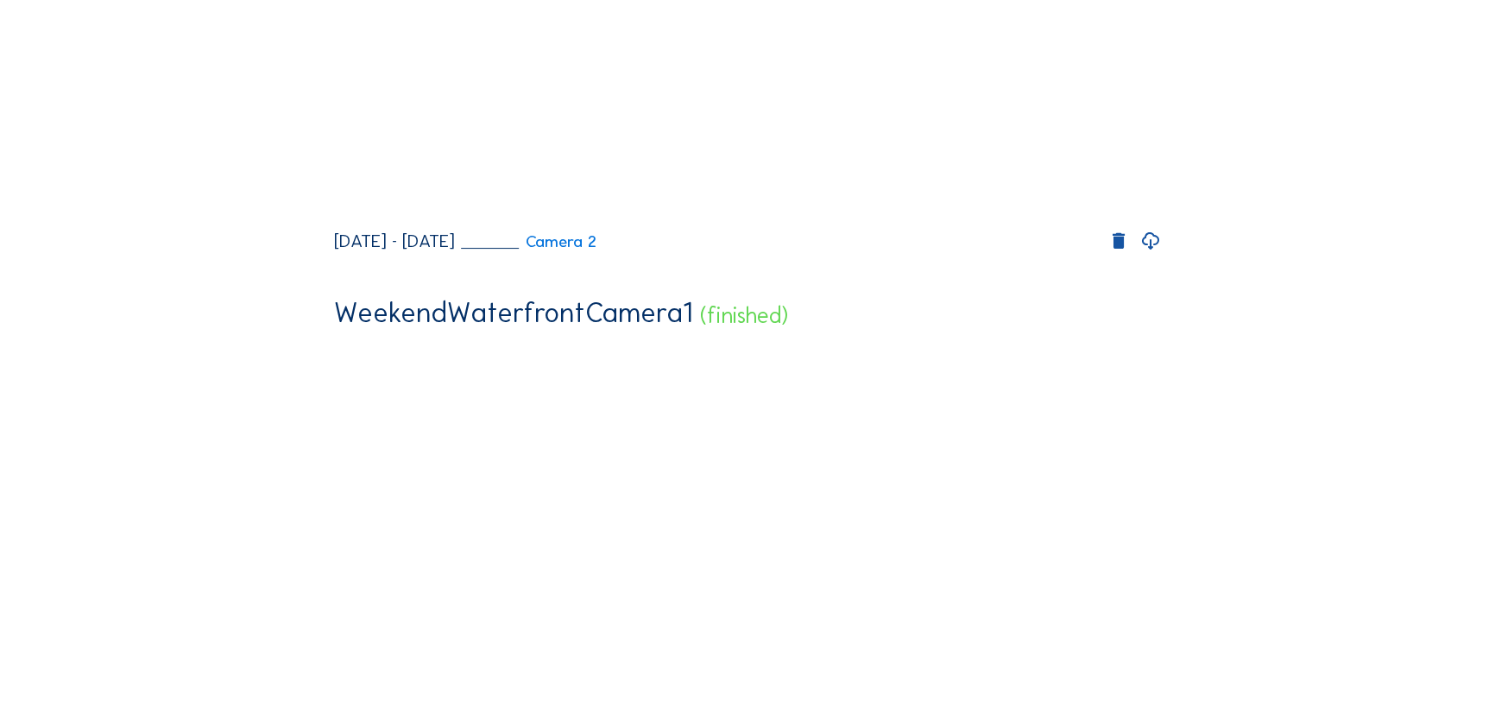
scroll to position [470, 0]
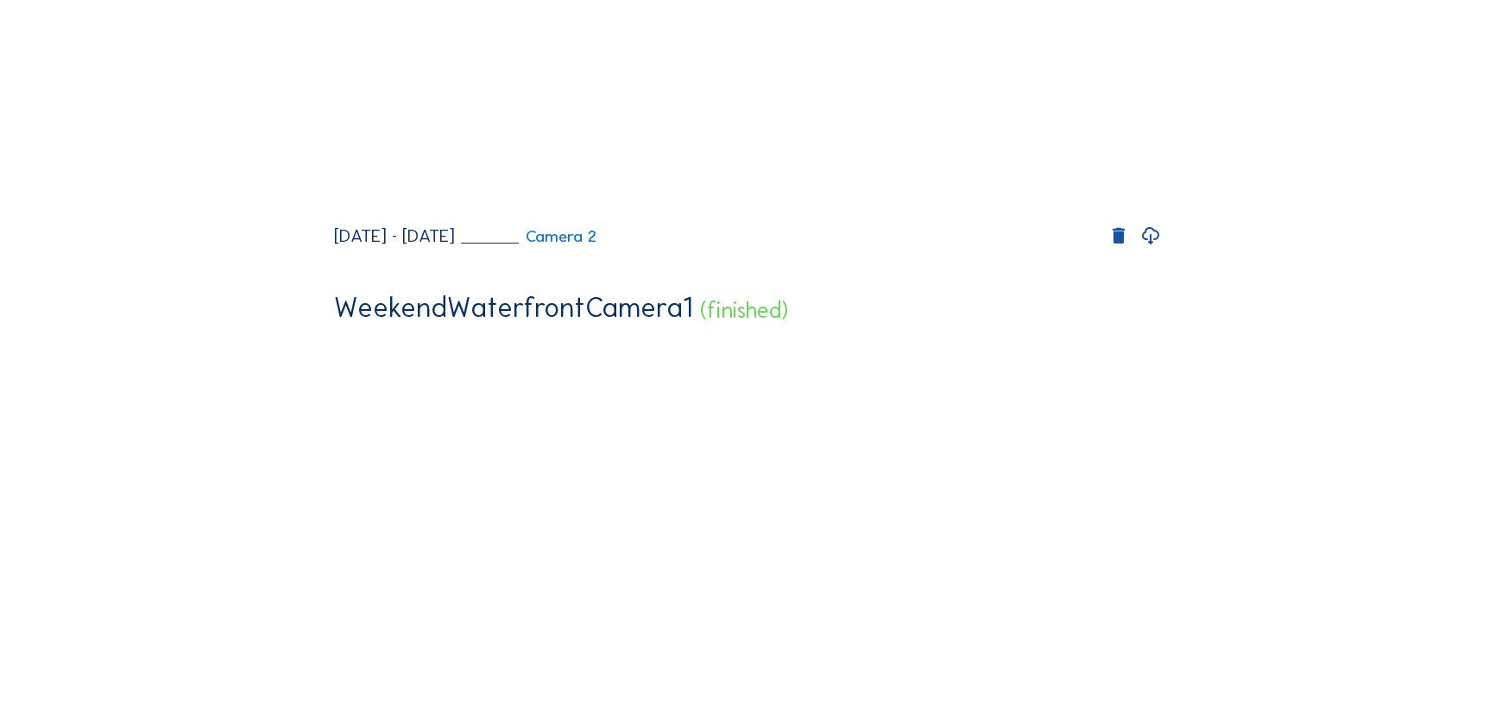
click at [1152, 249] on icon at bounding box center [1150, 236] width 21 height 25
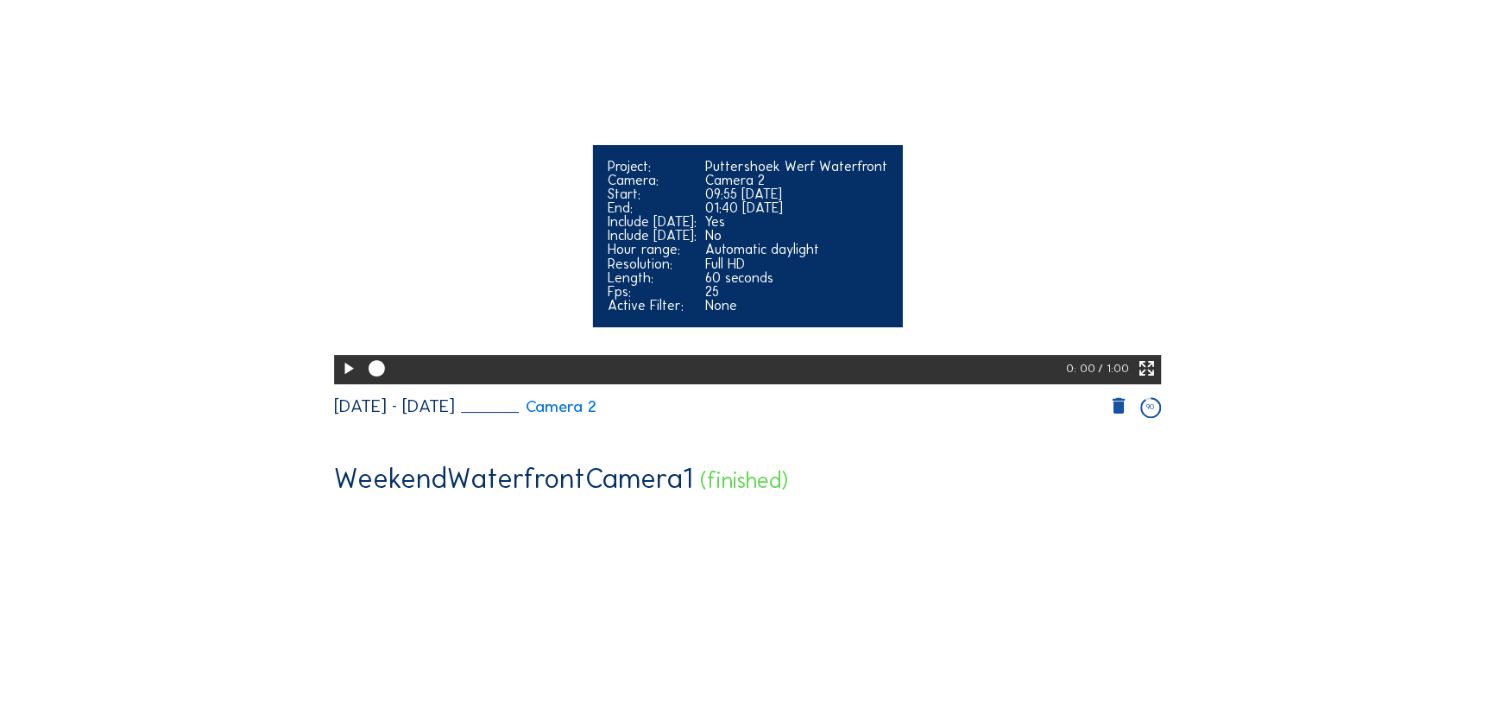
scroll to position [313, 0]
